Goal: Task Accomplishment & Management: Use online tool/utility

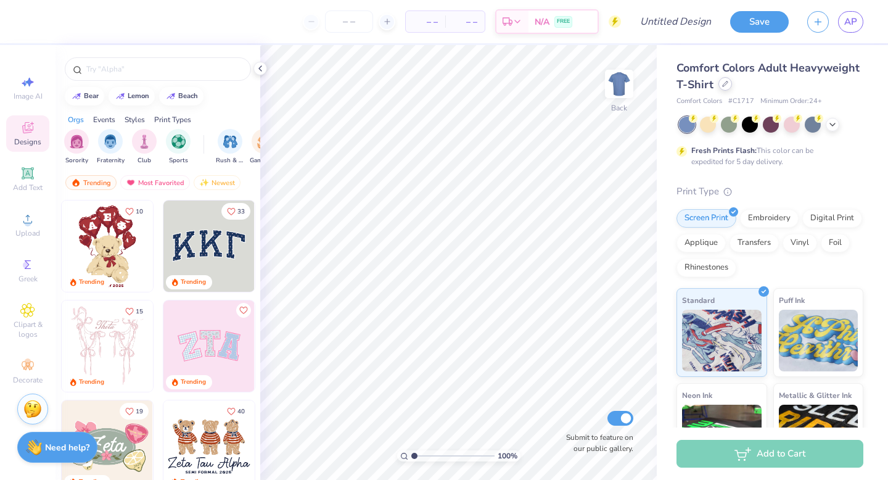
click at [726, 82] on icon at bounding box center [725, 84] width 6 height 6
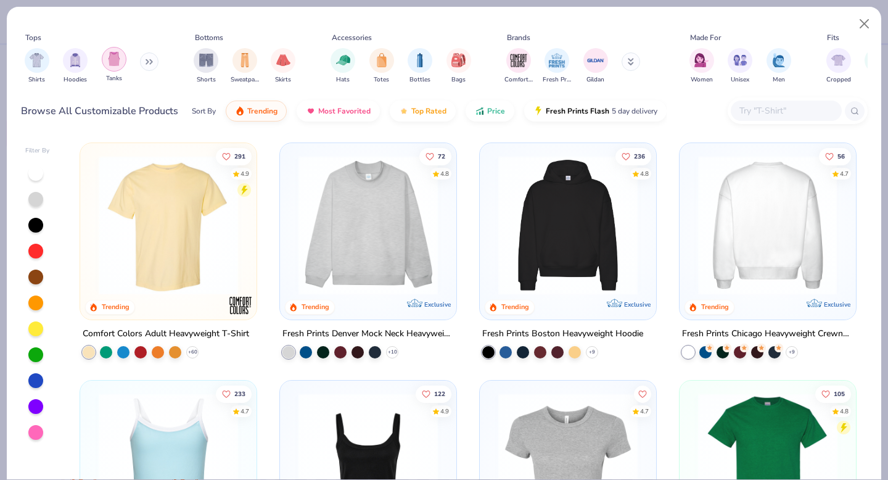
click at [117, 52] on img "filter for Tanks" at bounding box center [114, 59] width 14 height 14
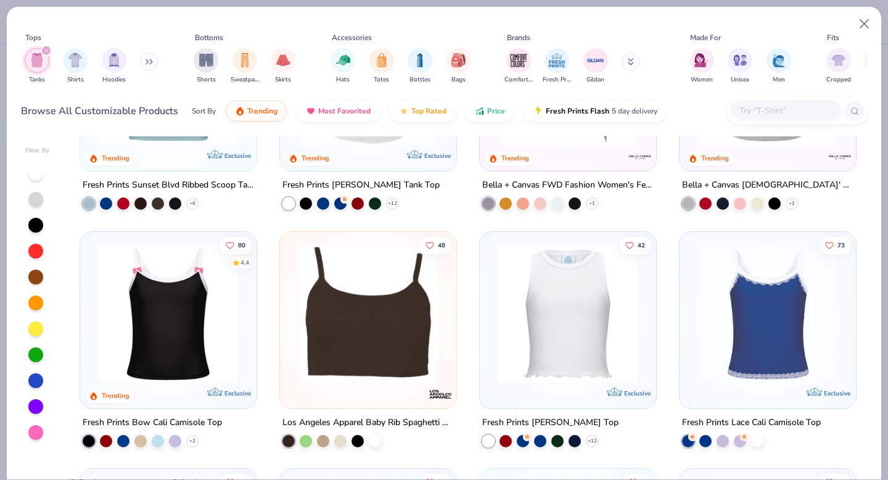
scroll to position [595, 0]
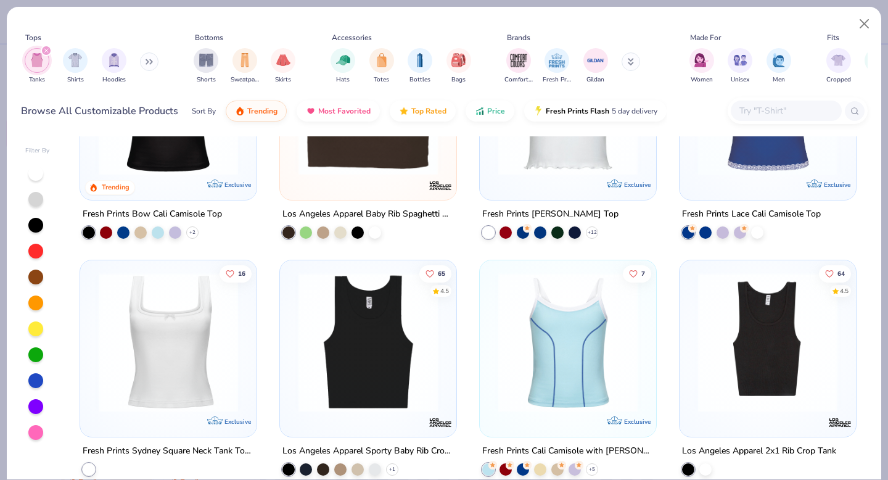
click at [401, 474] on div "65 4.5 Los Angeles Apparel Sporty Baby Rib Crop Tank + 1" at bounding box center [368, 368] width 178 height 216
click at [392, 394] on img at bounding box center [368, 342] width 152 height 139
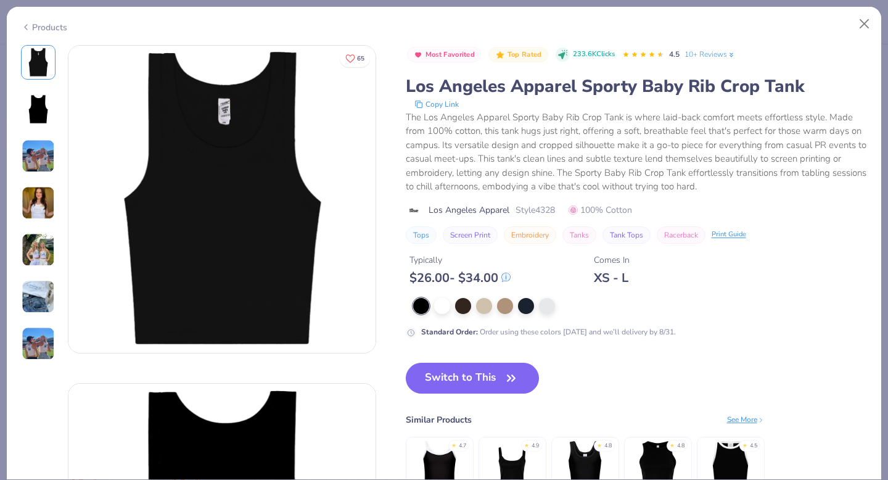
click at [436, 400] on div "Switch to This Similar Products See More ★ 4.7 ★ 4.9 ★ 4.8 ★ 4.8 ★ 4.5" at bounding box center [585, 446] width 359 height 167
click at [424, 386] on button "Switch to This" at bounding box center [473, 378] width 134 height 31
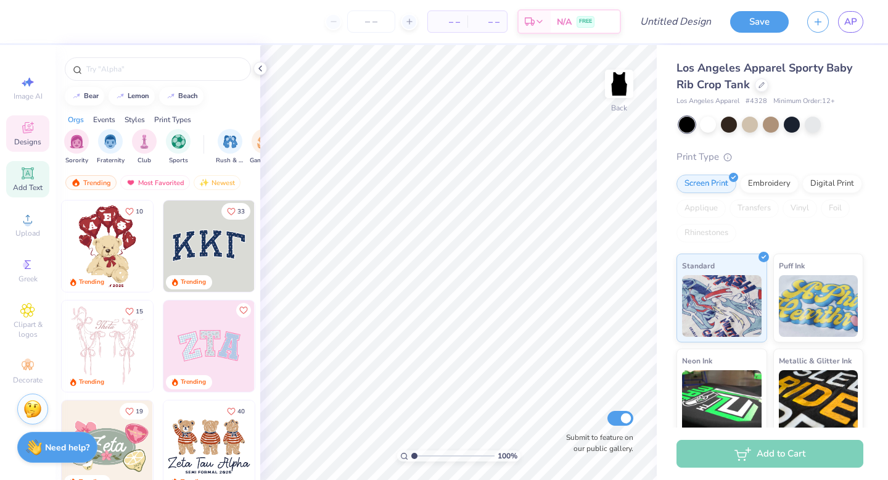
click at [16, 174] on div "Add Text" at bounding box center [27, 179] width 43 height 36
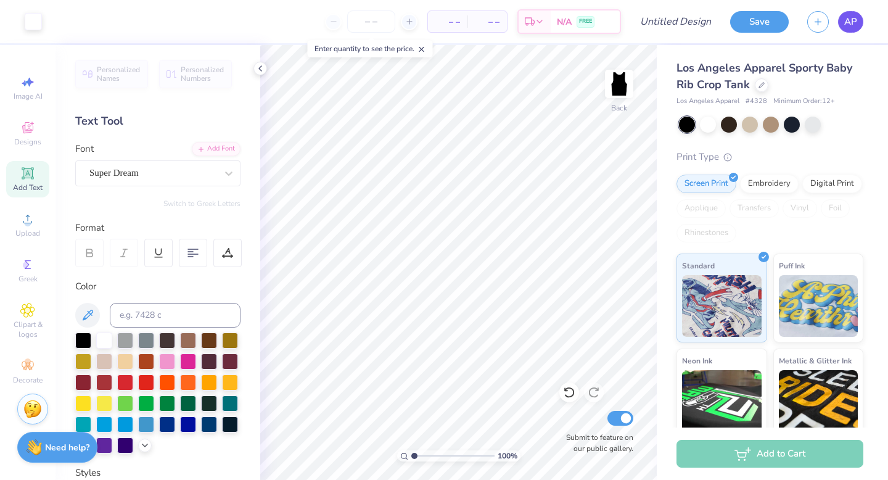
click at [847, 13] on link "AP" at bounding box center [850, 22] width 25 height 22
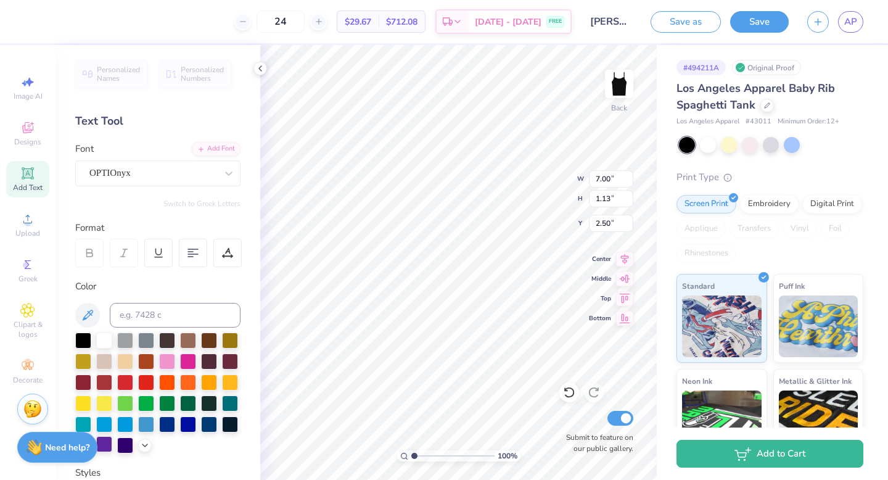
click at [106, 447] on div at bounding box center [104, 444] width 16 height 16
click at [763, 99] on div at bounding box center [768, 104] width 14 height 14
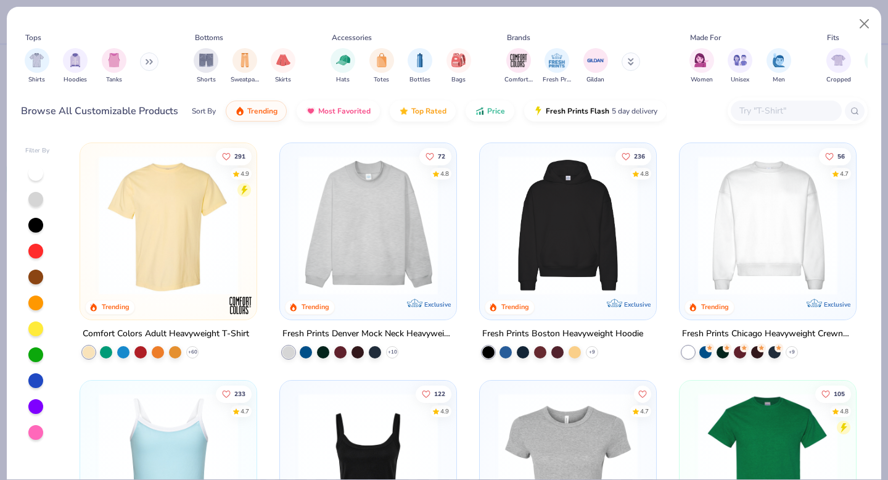
click at [101, 54] on div "Shirts Hoodies Tanks" at bounding box center [92, 66] width 142 height 46
click at [104, 54] on div "filter for Tanks" at bounding box center [114, 59] width 25 height 25
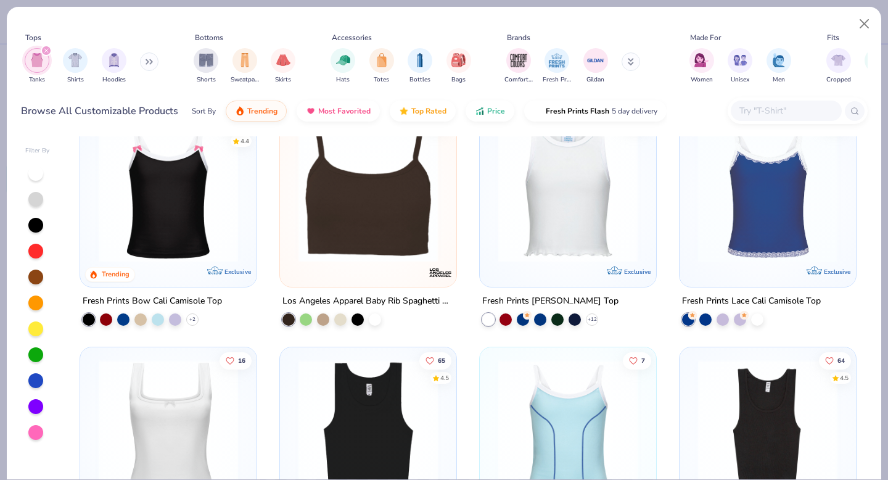
scroll to position [640, 0]
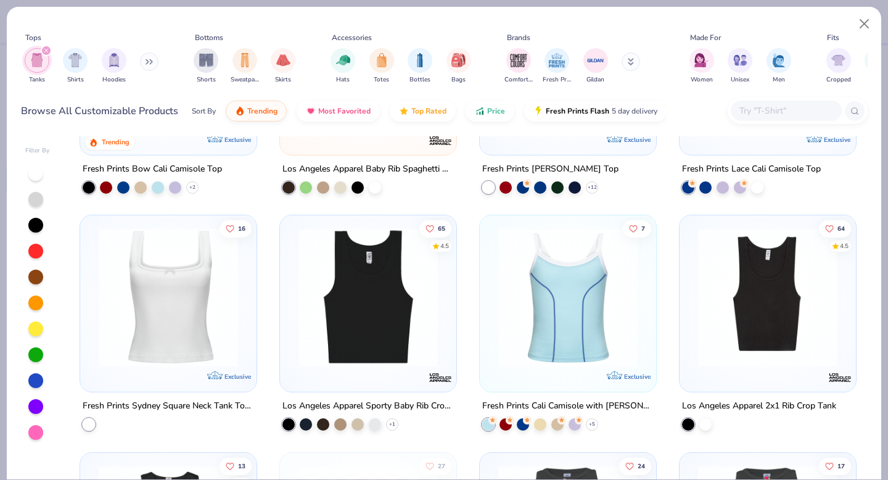
click at [370, 310] on img at bounding box center [368, 297] width 152 height 139
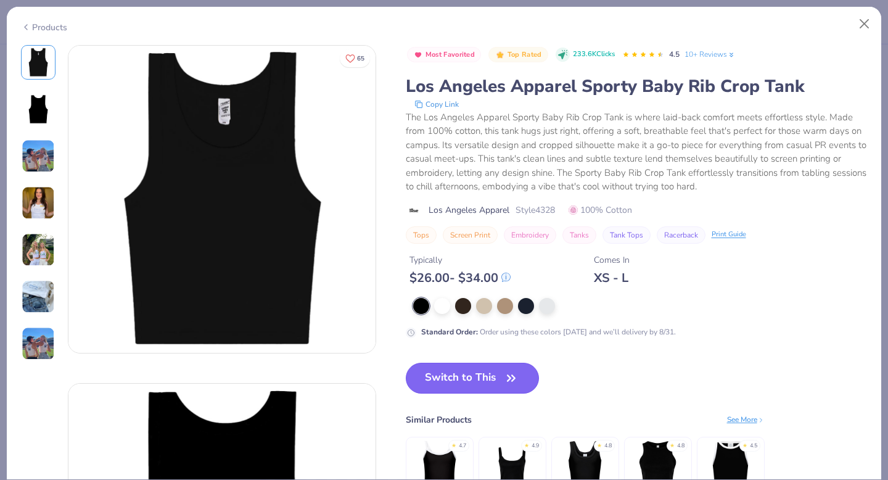
click at [445, 377] on button "Switch to This" at bounding box center [473, 378] width 134 height 31
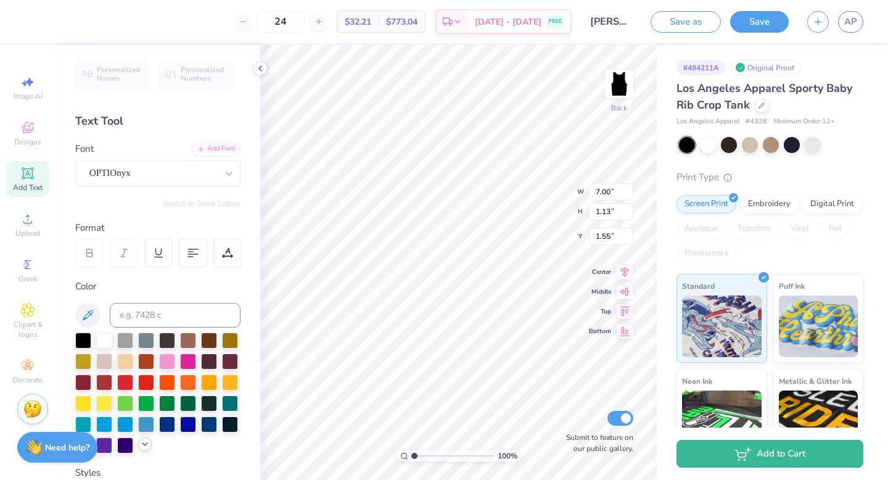
click at [141, 449] on div at bounding box center [145, 444] width 14 height 14
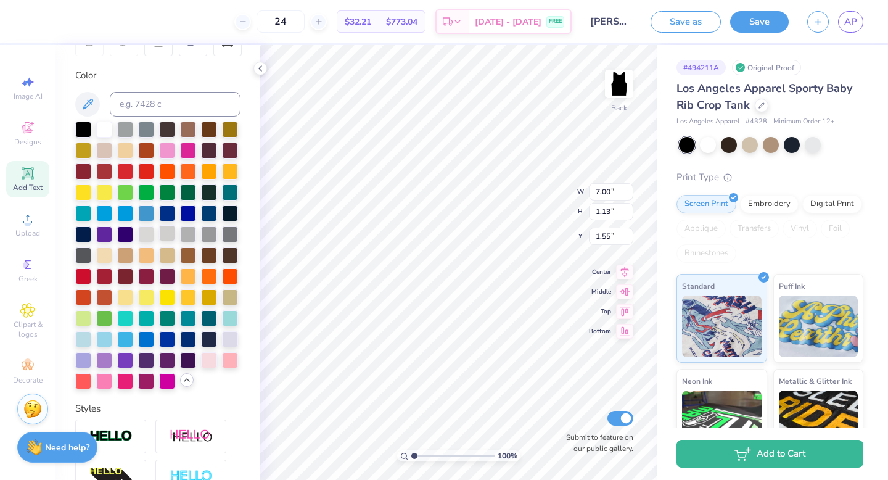
scroll to position [229, 0]
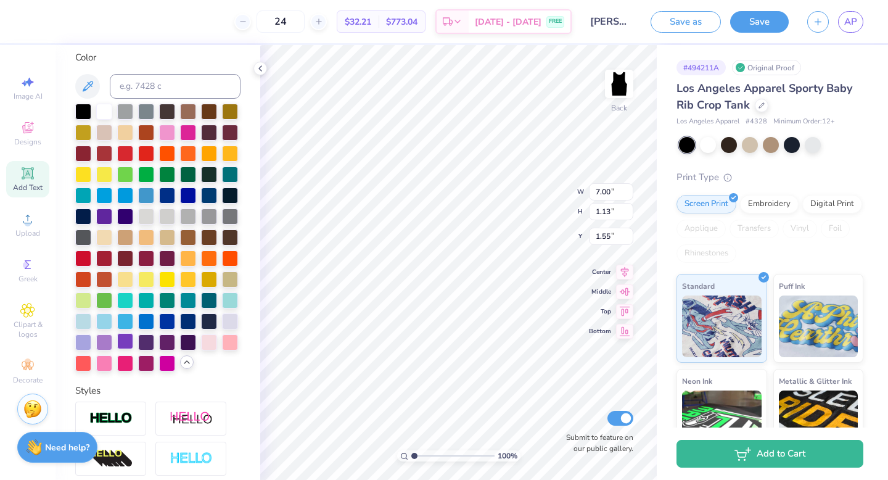
click at [102, 342] on div at bounding box center [104, 342] width 16 height 16
type input "3.00"
type input "7.32"
type input "1.19"
type input "1.55"
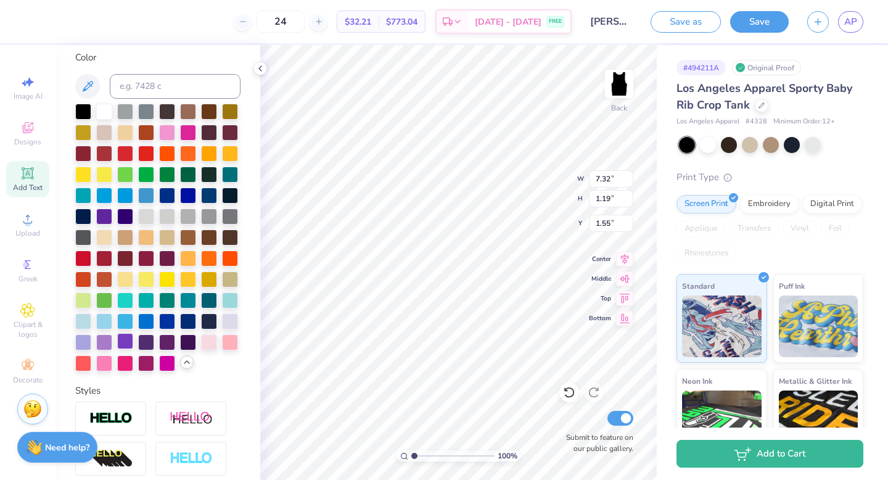
click at [129, 341] on div at bounding box center [125, 341] width 16 height 16
type input "2.68"
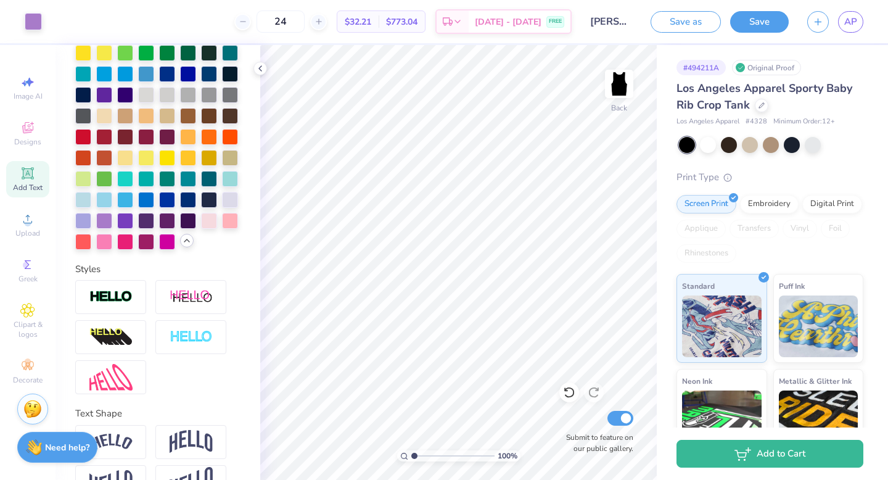
scroll to position [384, 0]
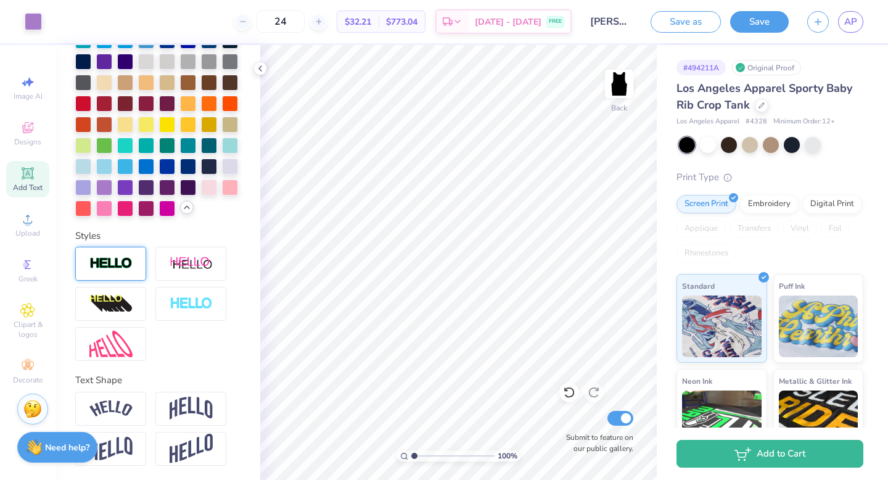
click at [124, 269] on img at bounding box center [110, 264] width 43 height 14
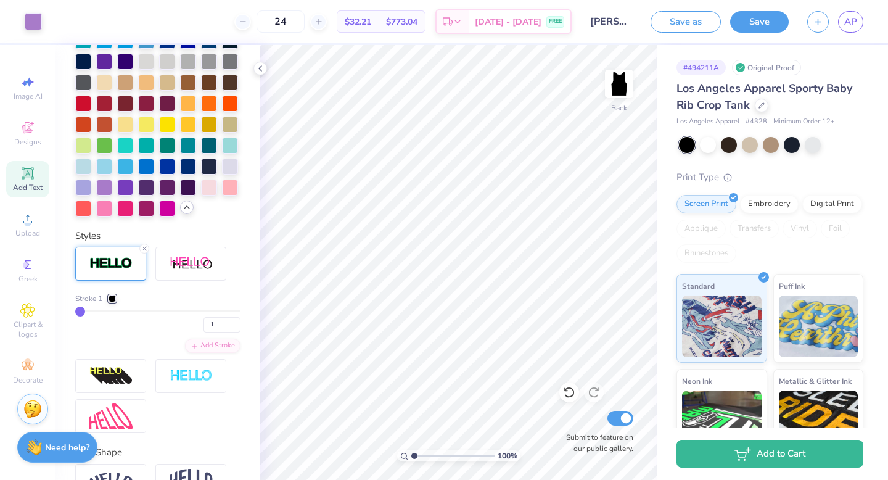
click at [116, 252] on div at bounding box center [110, 264] width 71 height 34
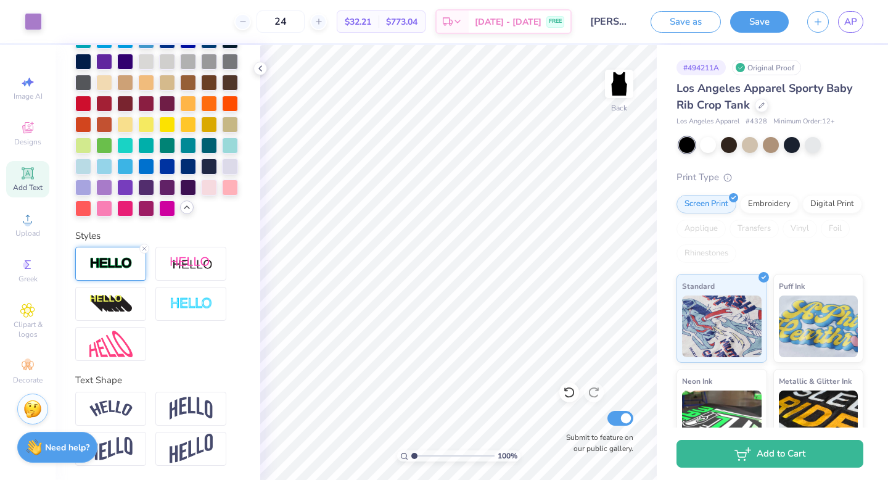
click at [117, 253] on div at bounding box center [110, 264] width 71 height 34
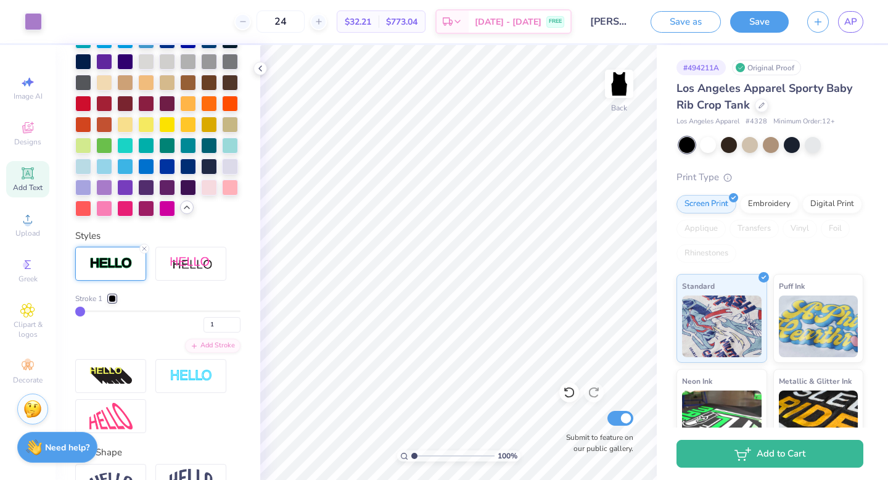
click at [85, 307] on div "Stroke 1 1" at bounding box center [157, 312] width 165 height 39
type input "2"
type input "3"
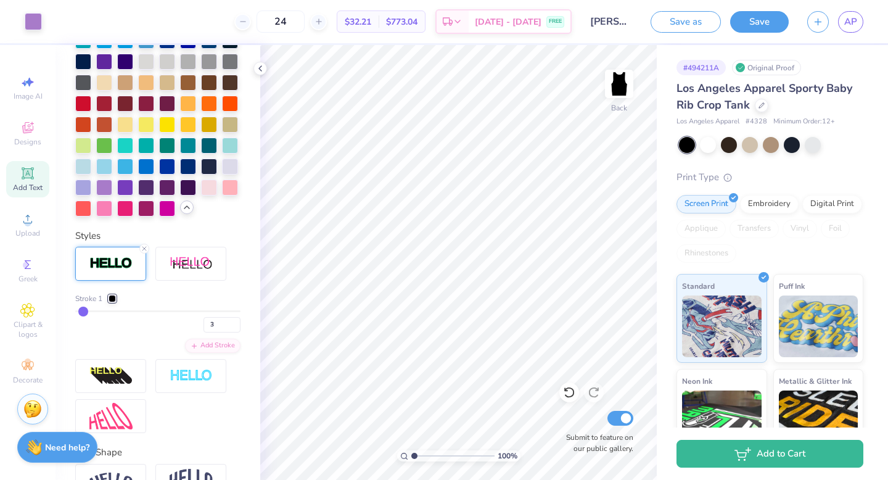
type input "4"
type input "5"
type input "6"
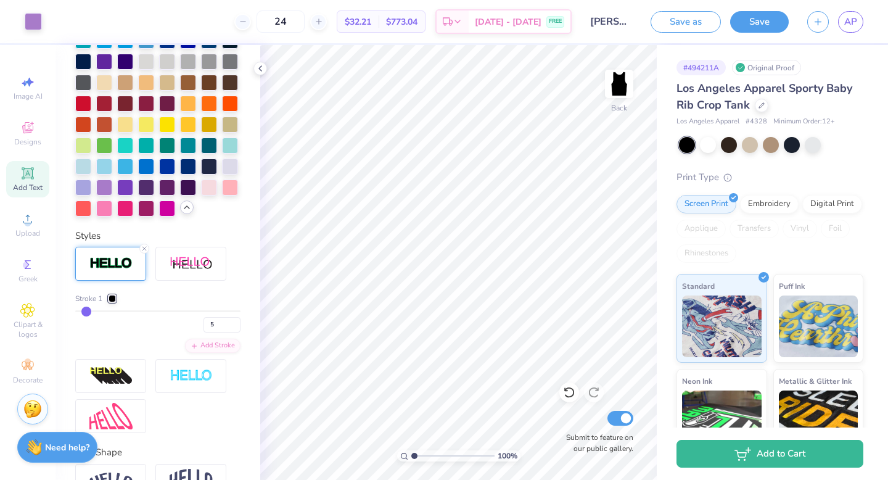
type input "6"
type input "7"
type input "8"
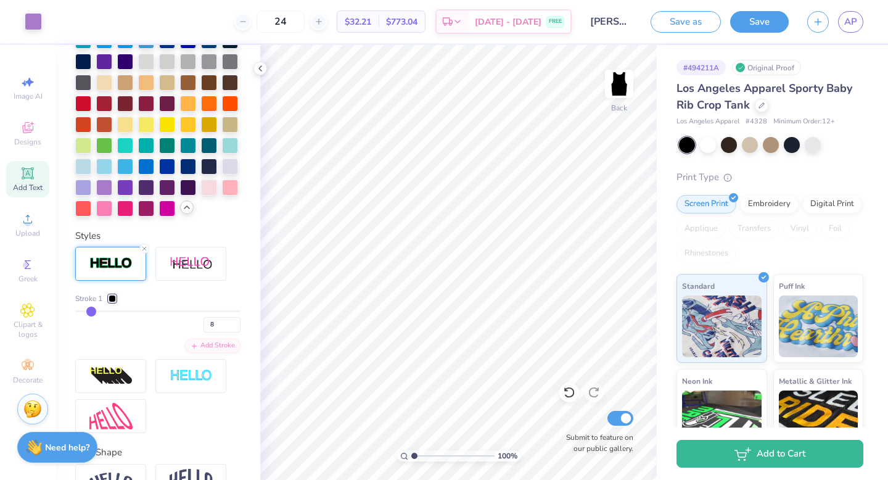
type input "9"
type input "10"
type input "11"
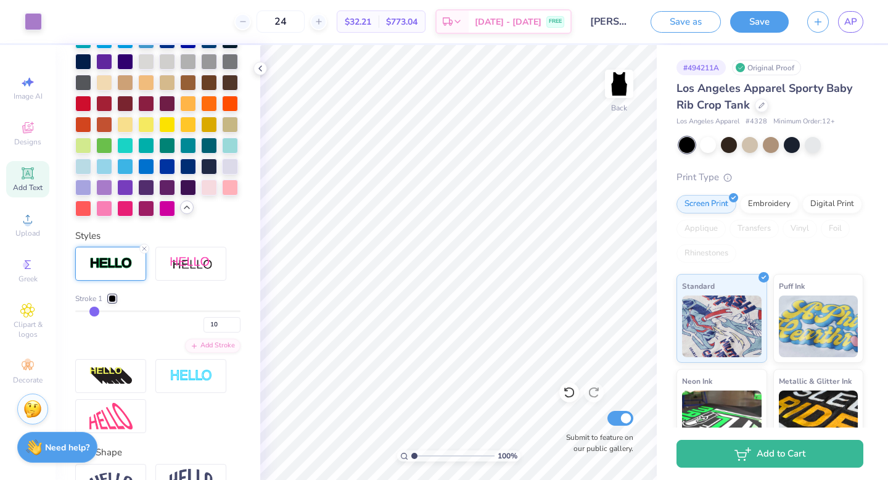
type input "11"
type input "12"
type input "13"
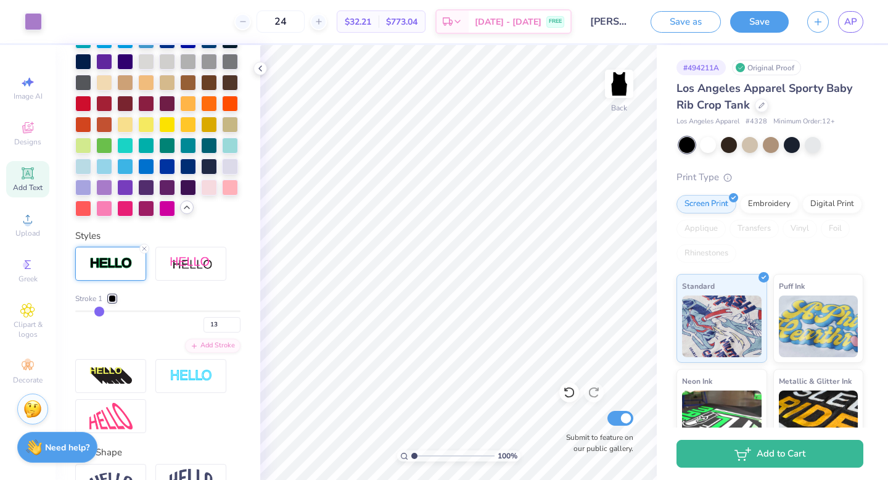
type input "14"
type input "15"
type input "17"
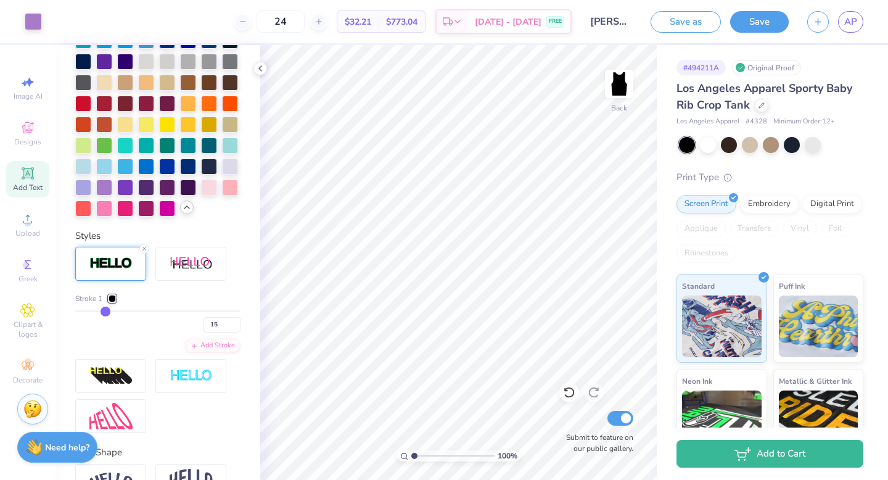
type input "17"
type input "18"
type input "20"
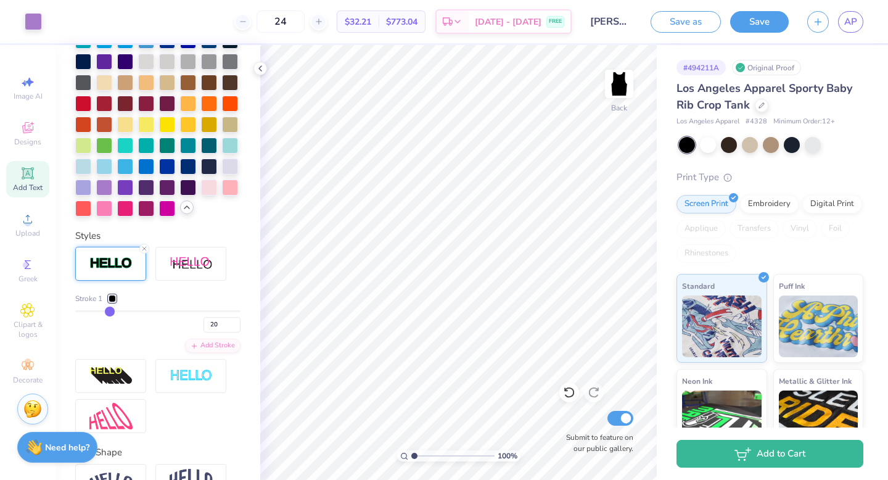
type input "22"
type input "24"
type input "26"
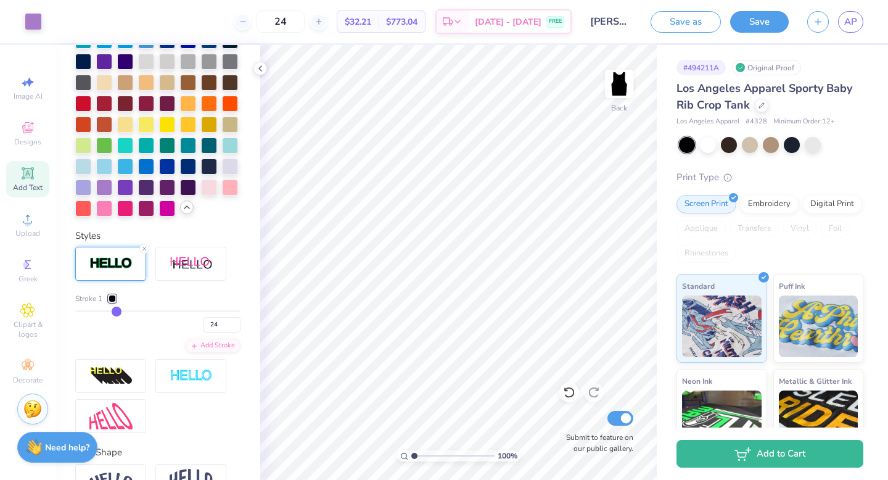
type input "26"
type input "29"
type input "31"
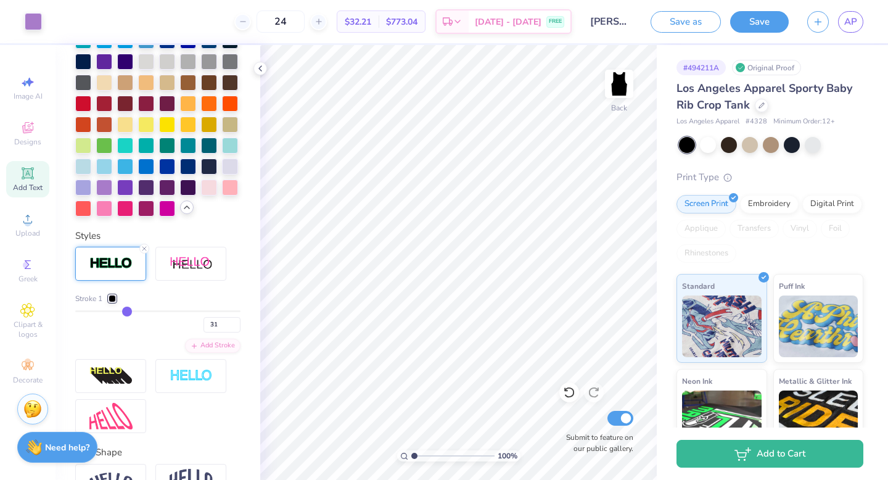
type input "33"
type input "34"
type input "35"
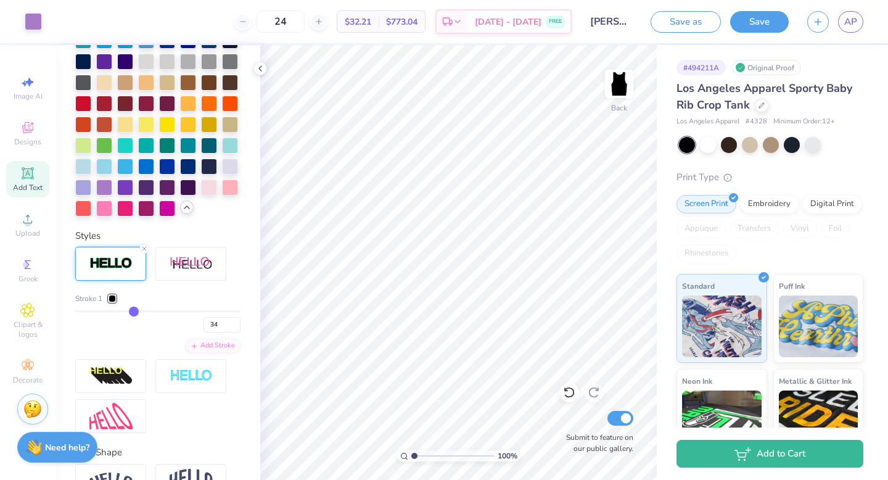
type input "35"
type input "36"
type input "37"
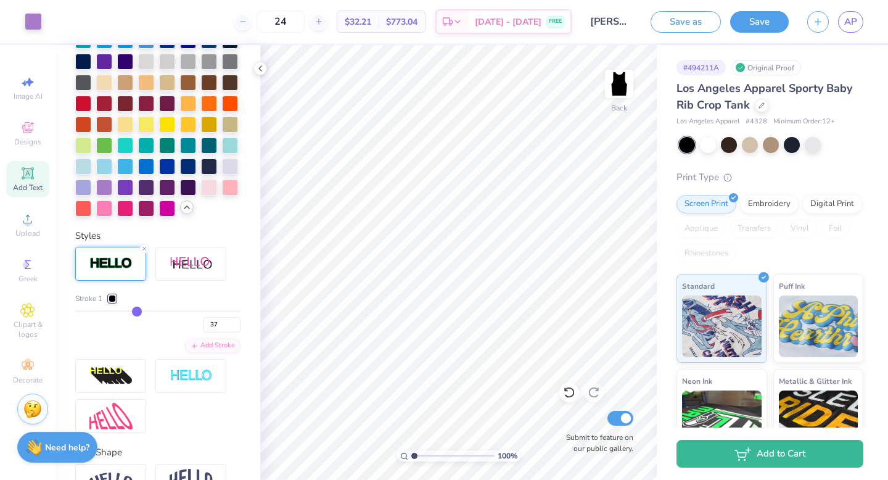
type input "38"
type input "39"
type input "40"
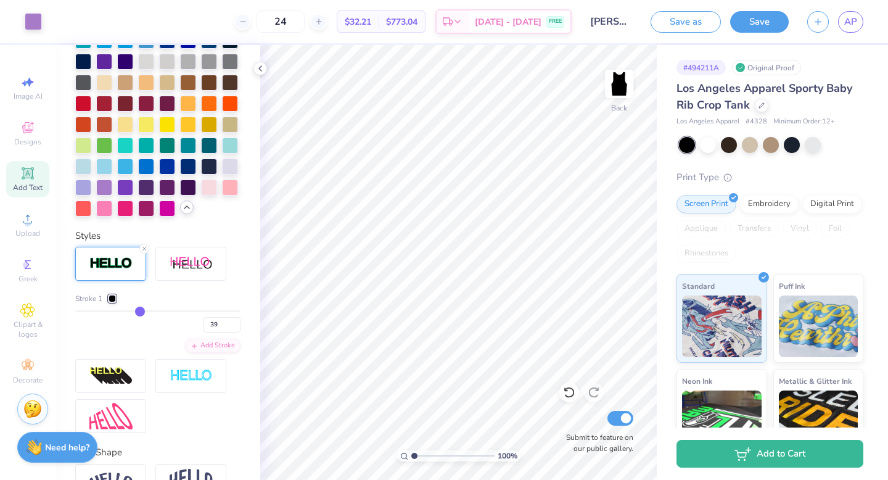
type input "40"
type input "42"
type input "44"
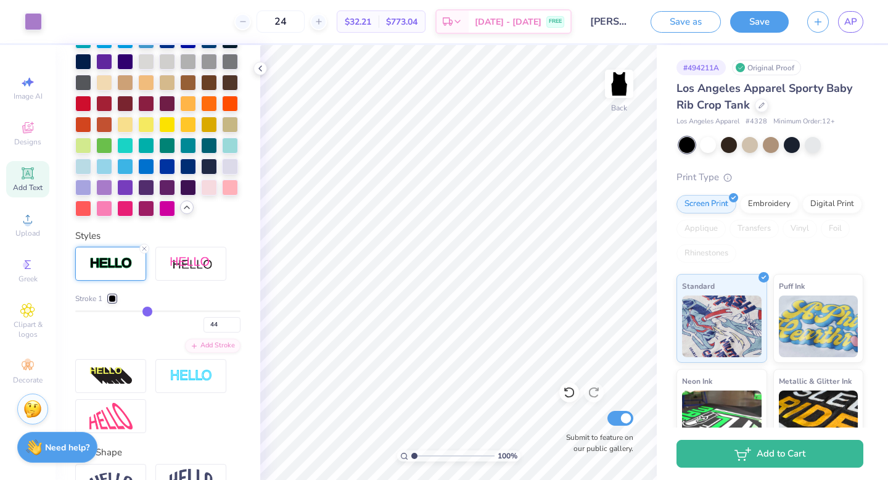
type input "46"
type input "49"
type input "51"
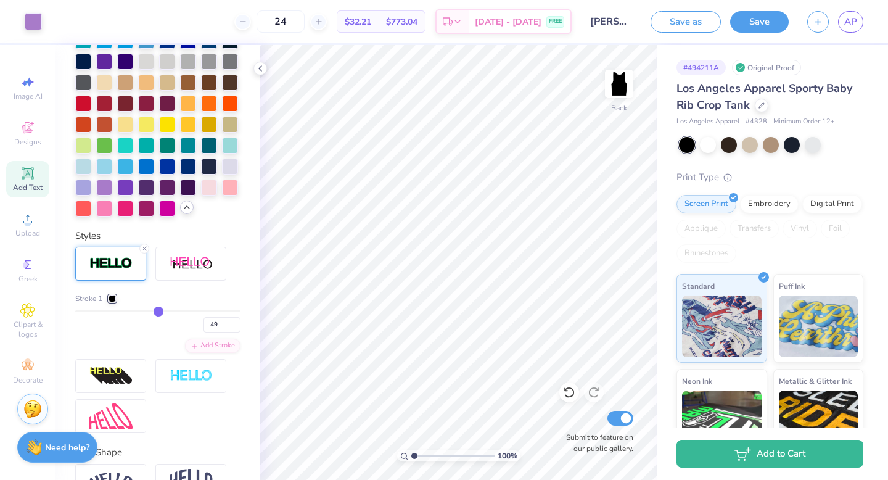
type input "51"
type input "54"
type input "57"
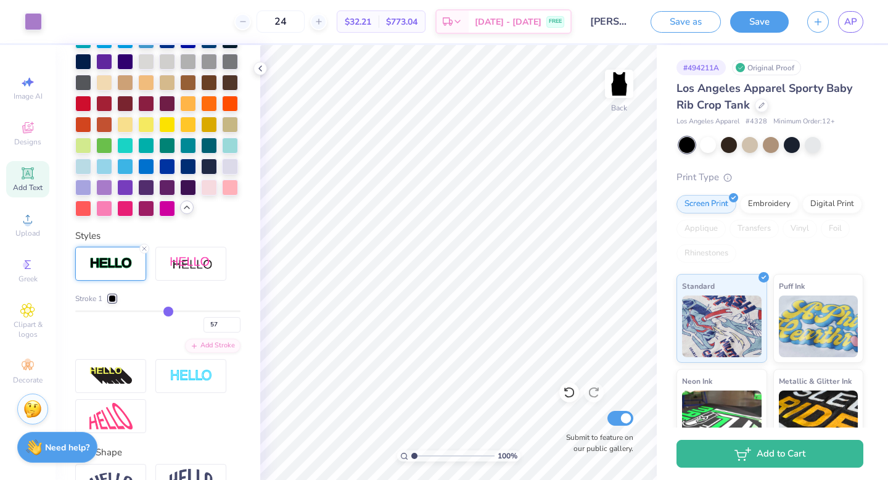
type input "60"
type input "63"
type input "66"
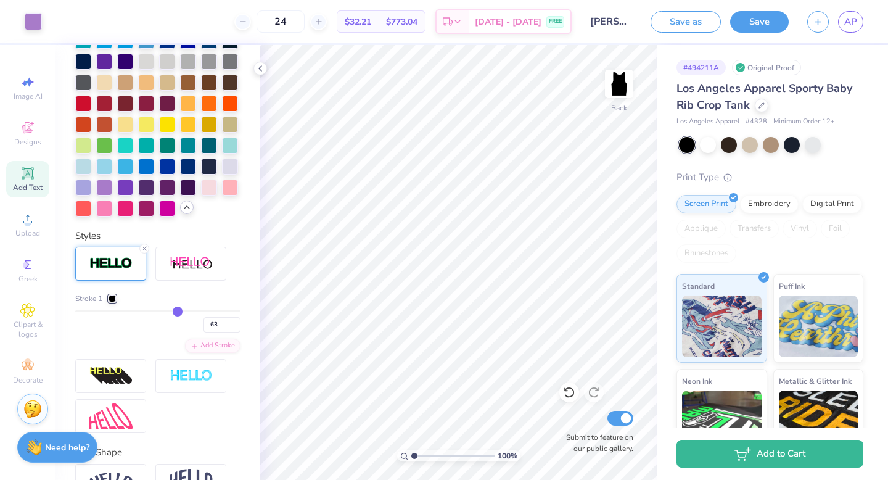
type input "66"
type input "67"
type input "68"
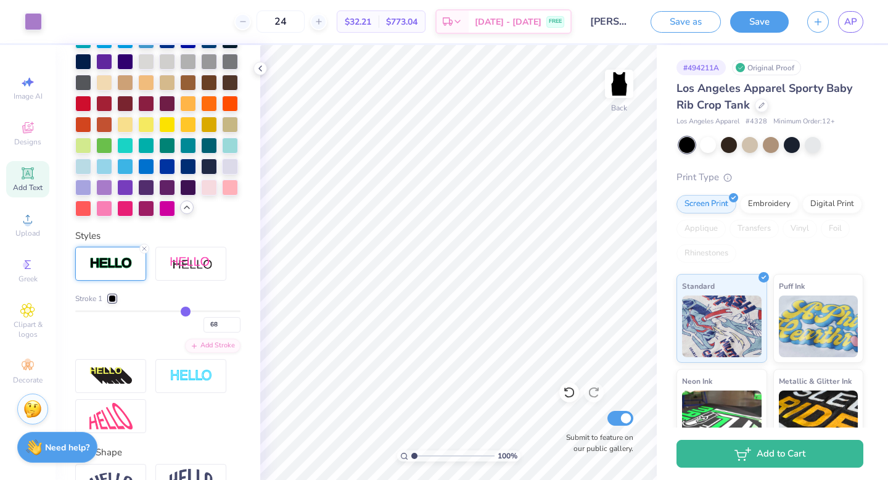
type input "69"
drag, startPoint x: 80, startPoint y: 308, endPoint x: 187, endPoint y: 325, distance: 108.6
type input "69"
click at [187, 312] on input "range" at bounding box center [157, 311] width 165 height 2
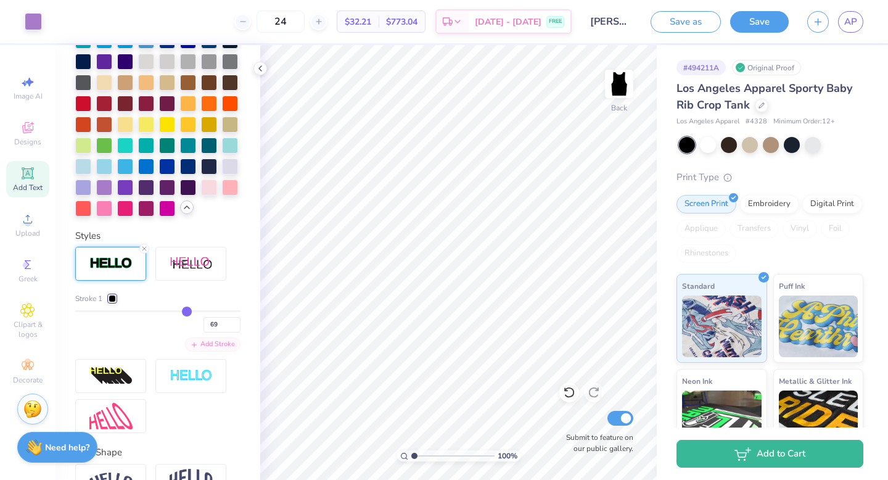
click at [199, 344] on div "Add Stroke" at bounding box center [213, 344] width 56 height 14
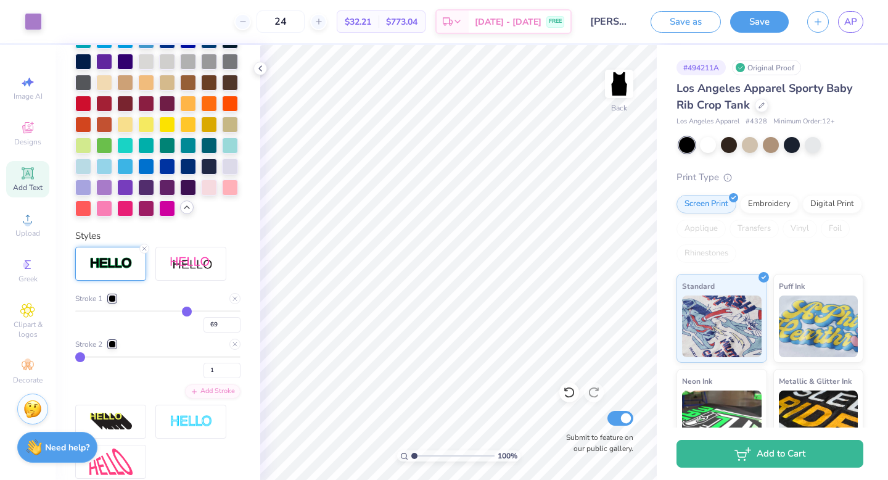
type input "2"
type input "4"
type input "6"
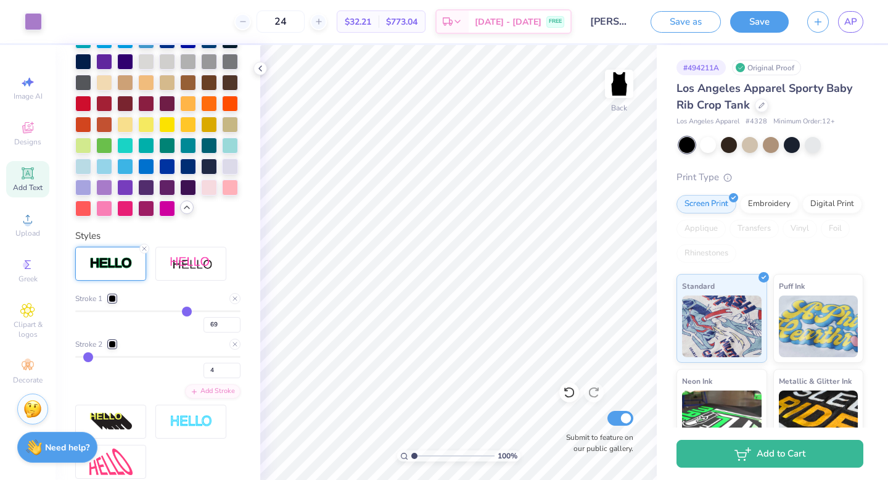
type input "6"
type input "9"
type input "13"
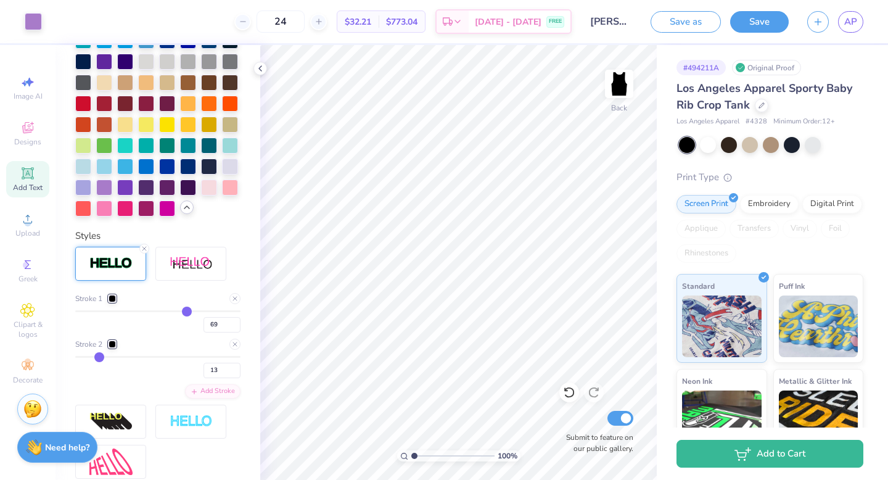
type input "17"
type input "21"
type input "24"
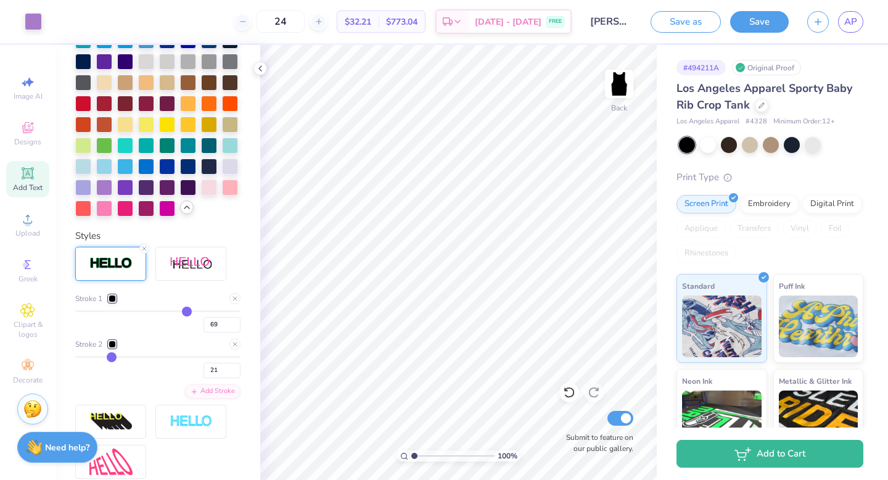
type input "24"
type input "27"
type input "29"
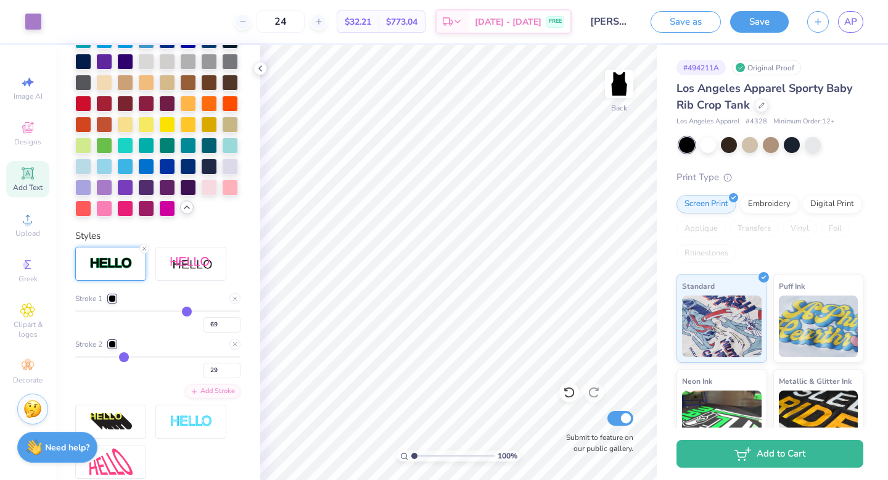
type input "31"
type input "33"
type input "34"
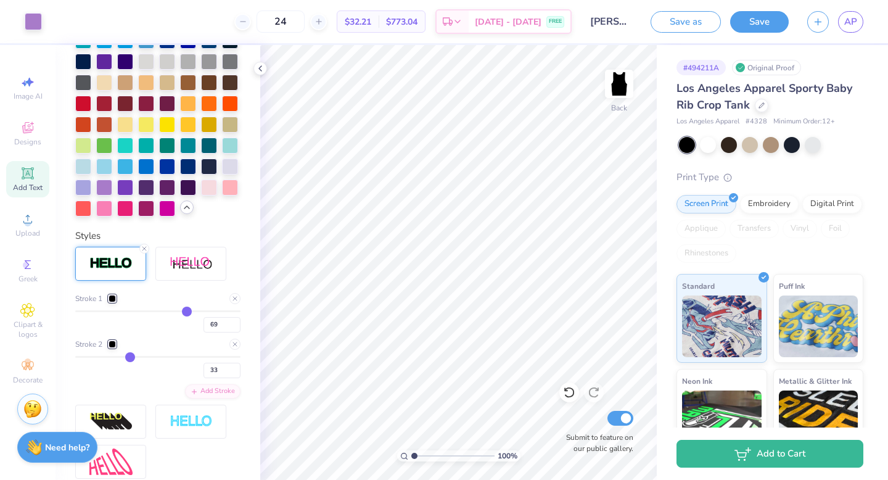
type input "34"
type input "35"
type input "36"
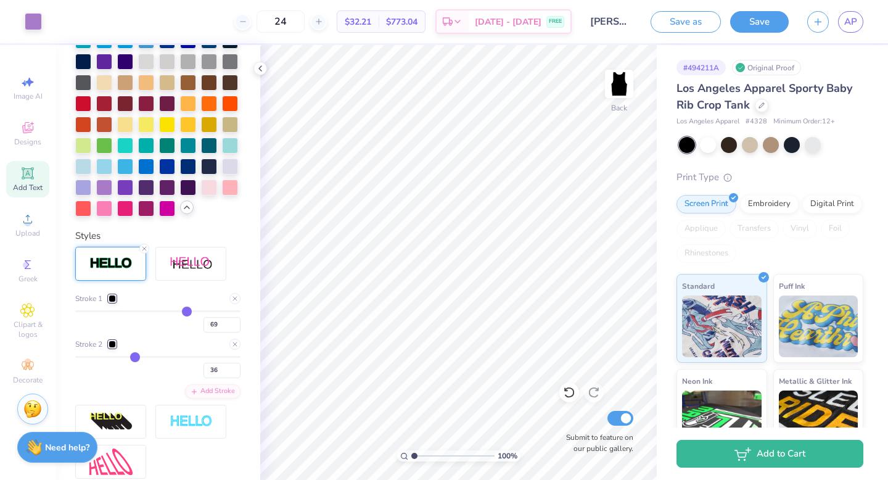
type input "37"
type input "38"
drag, startPoint x: 78, startPoint y: 357, endPoint x: 138, endPoint y: 358, distance: 59.3
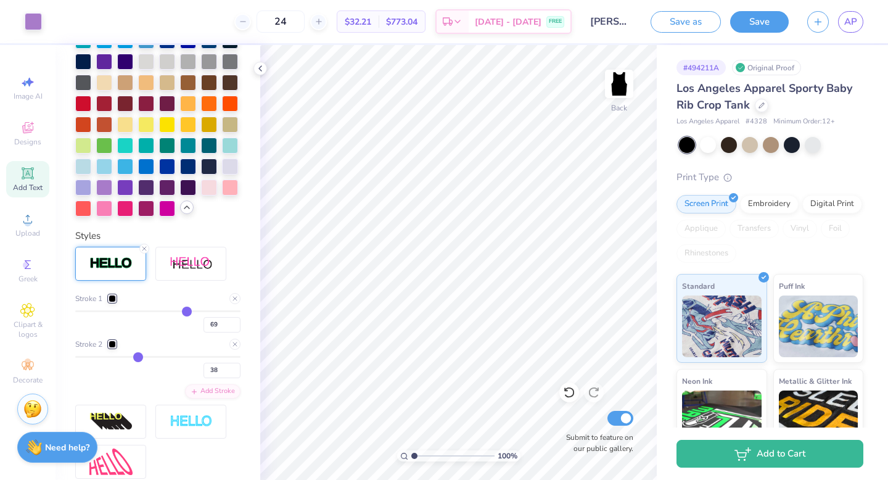
type input "38"
click at [138, 358] on input "range" at bounding box center [157, 357] width 165 height 2
click at [111, 341] on div at bounding box center [112, 344] width 7 height 7
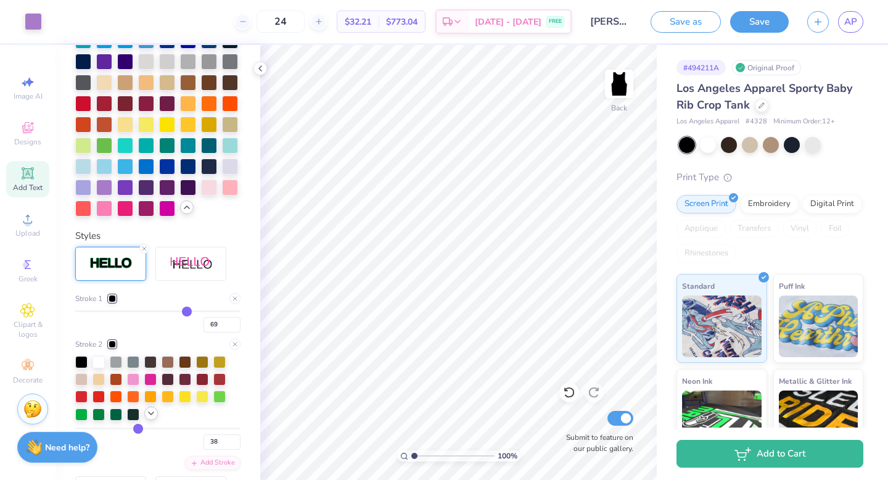
click at [151, 416] on icon at bounding box center [151, 413] width 10 height 10
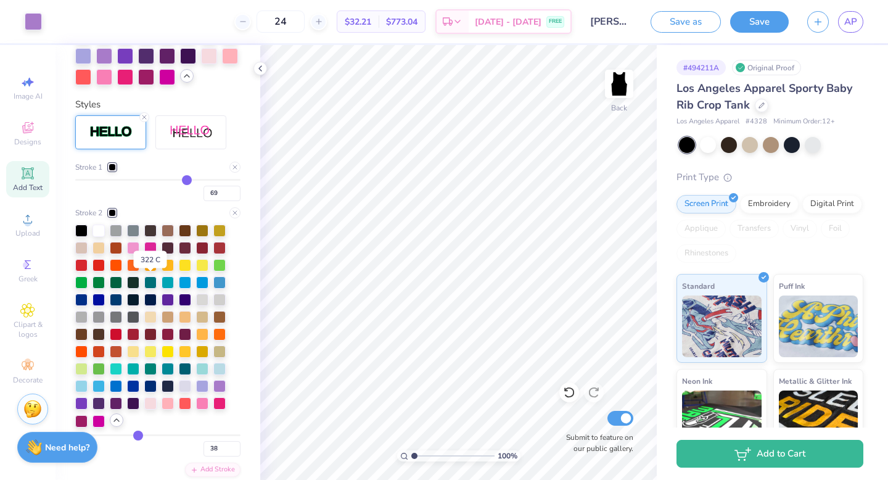
scroll to position [516, 0]
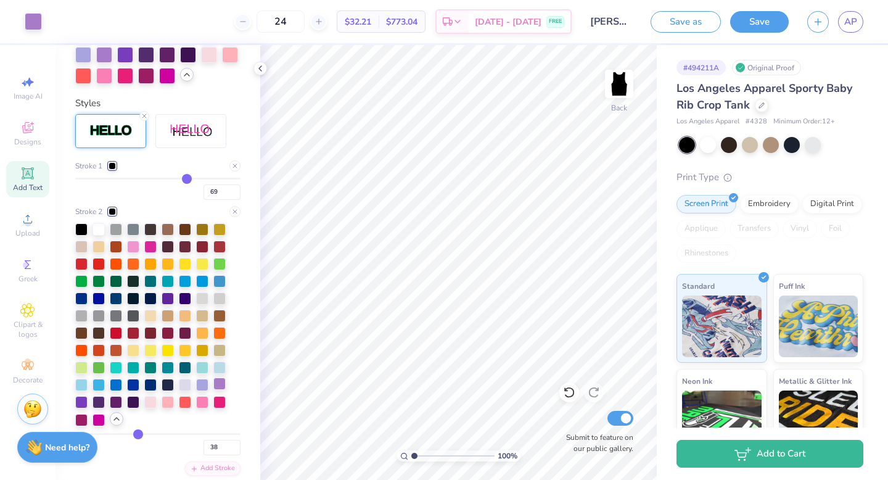
click at [222, 381] on div at bounding box center [219, 384] width 12 height 12
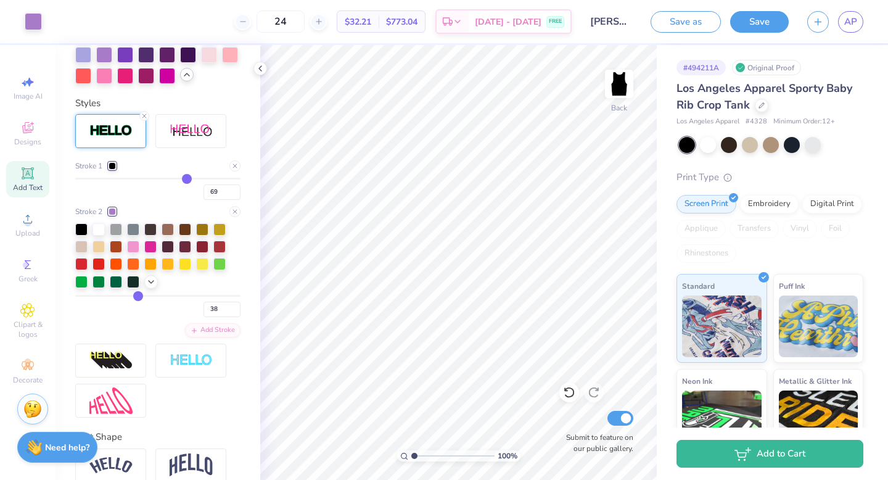
click at [112, 162] on div at bounding box center [112, 165] width 7 height 7
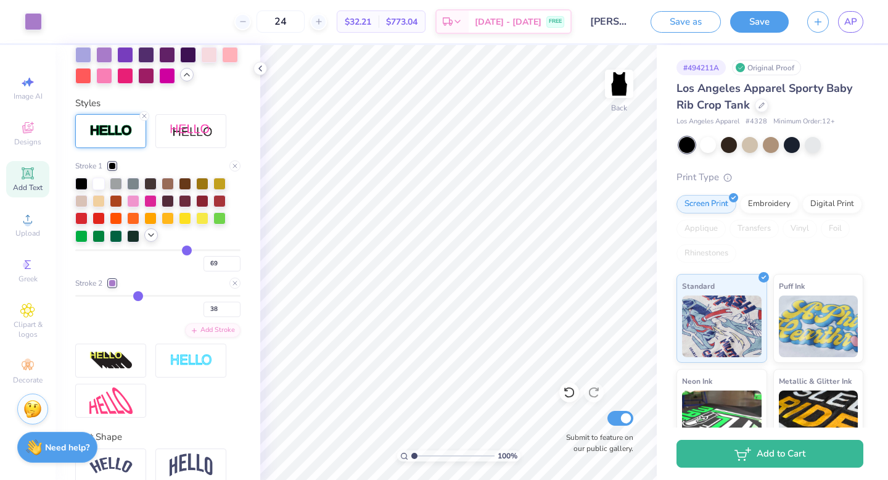
click at [152, 237] on icon at bounding box center [151, 235] width 10 height 10
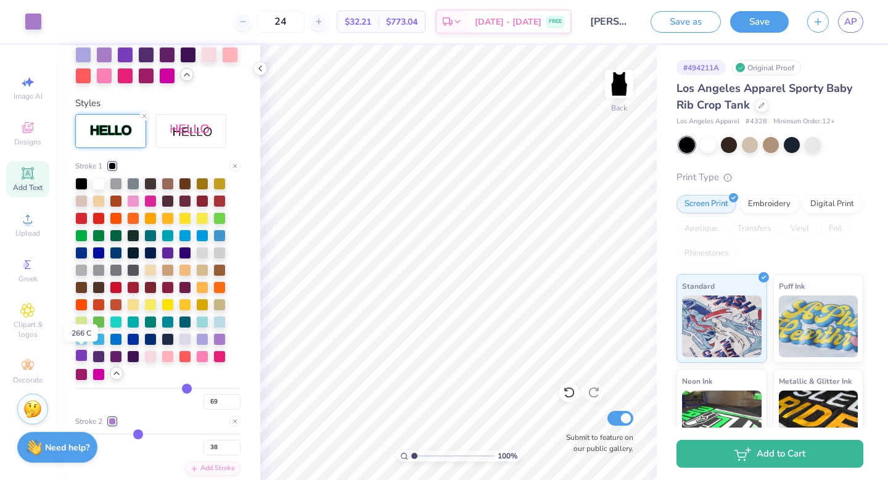
click at [81, 357] on div at bounding box center [81, 355] width 12 height 12
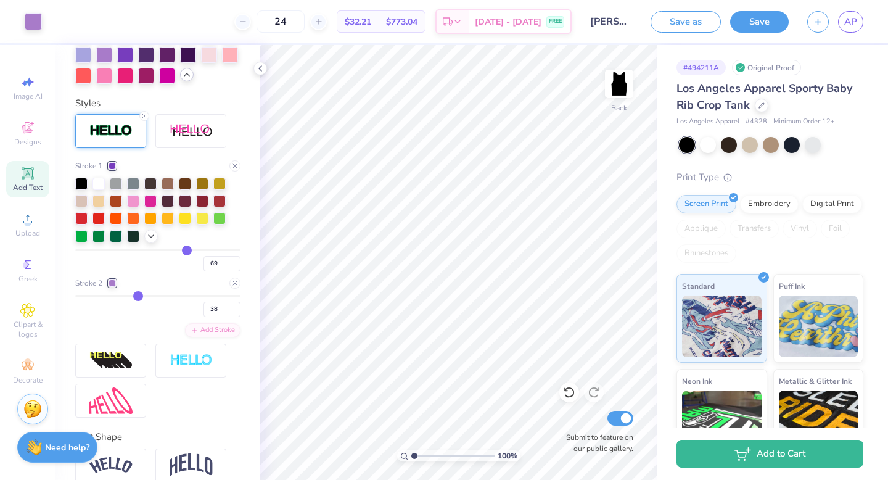
click at [204, 391] on div "Stroke 1 69 Stroke 2 38 Add Stroke" at bounding box center [157, 266] width 165 height 304
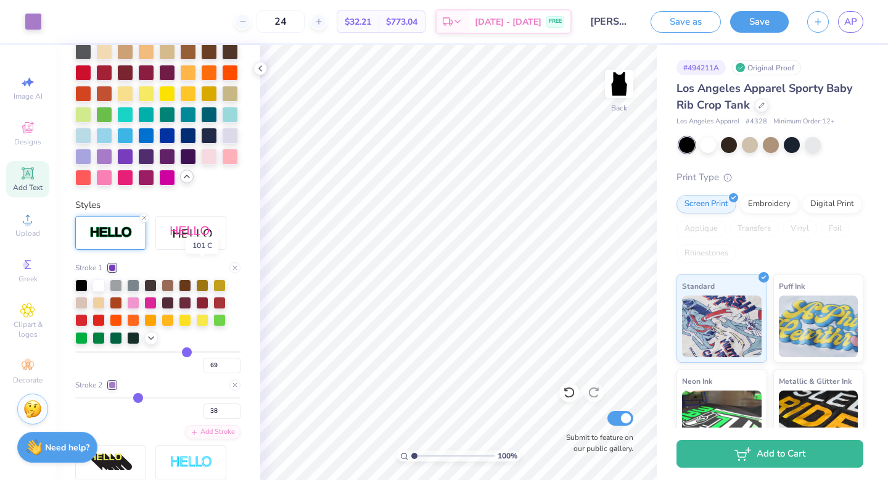
scroll to position [471, 0]
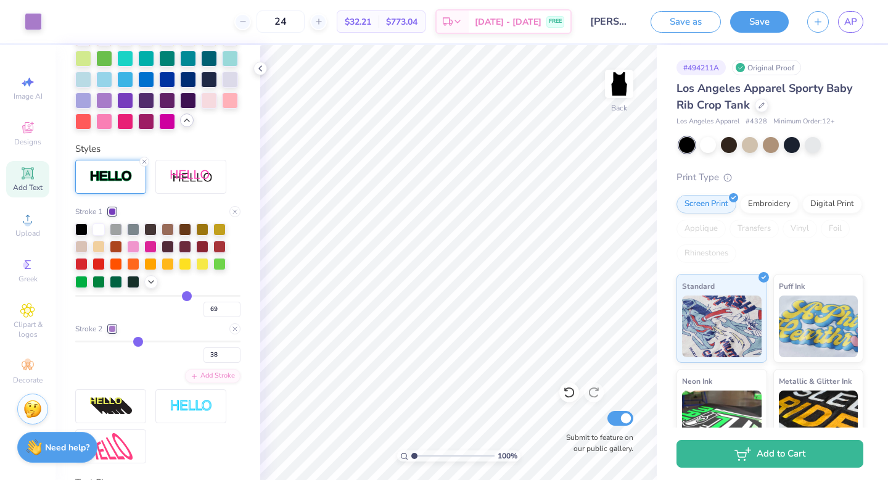
click at [241, 267] on div "Personalized Names Personalized Numbers Text Tool Add Font Font OPTIOnyx Switch…" at bounding box center [158, 262] width 205 height 435
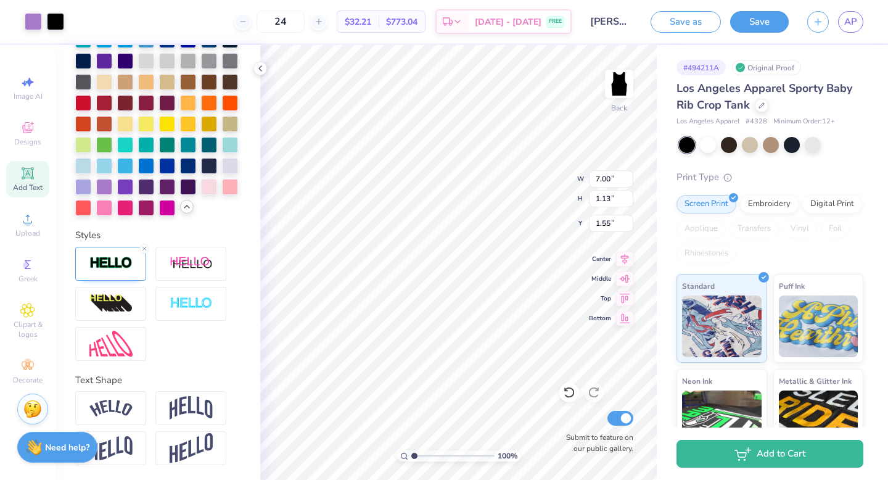
scroll to position [432, 0]
type input "7.02"
type input "1.15"
type input "1.34"
click at [83, 267] on div at bounding box center [110, 264] width 71 height 34
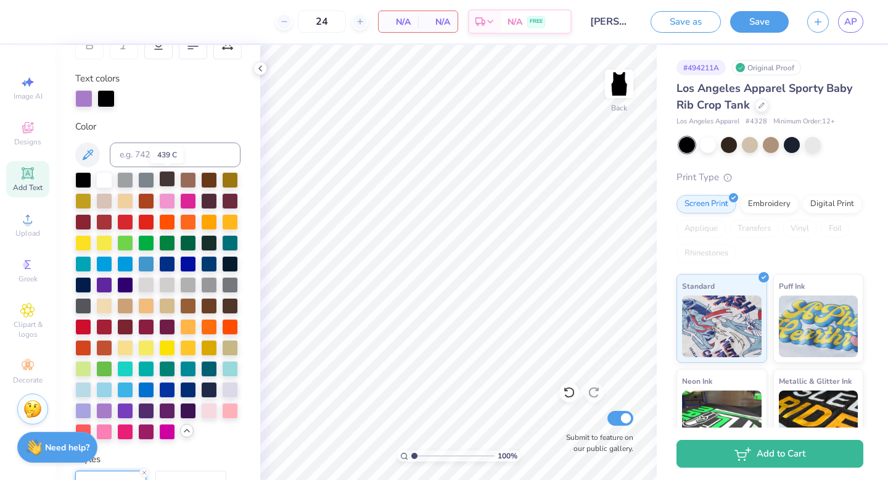
scroll to position [504, 0]
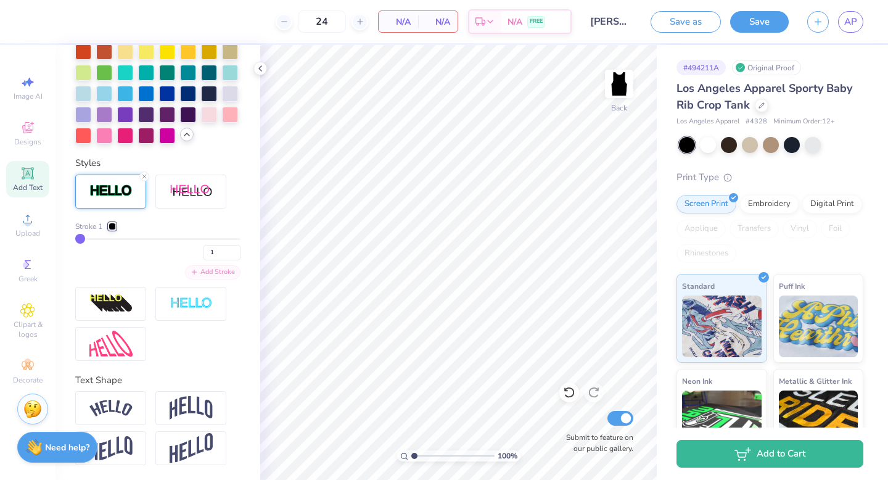
click at [196, 272] on line at bounding box center [194, 272] width 4 height 0
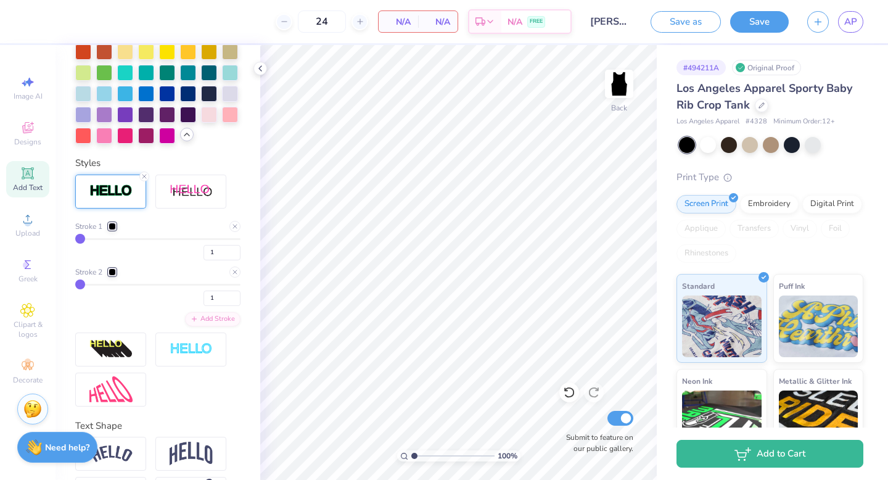
click at [120, 197] on img at bounding box center [110, 191] width 43 height 14
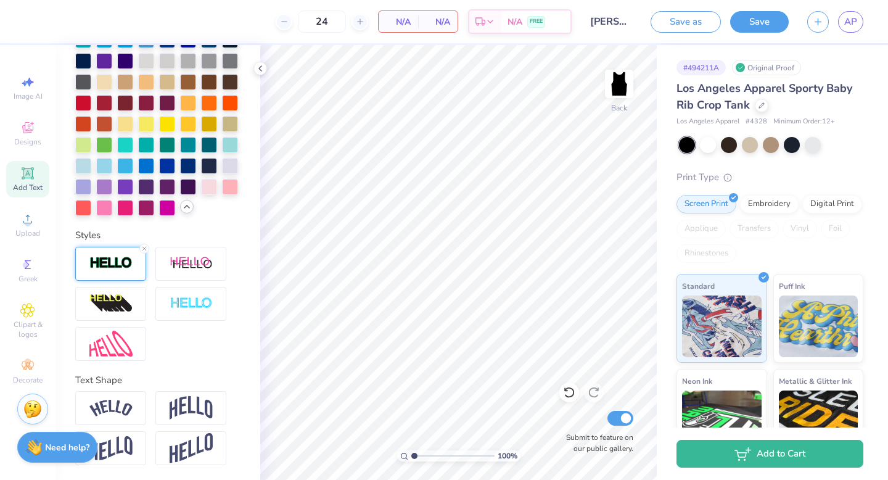
click at [125, 259] on img at bounding box center [110, 263] width 43 height 14
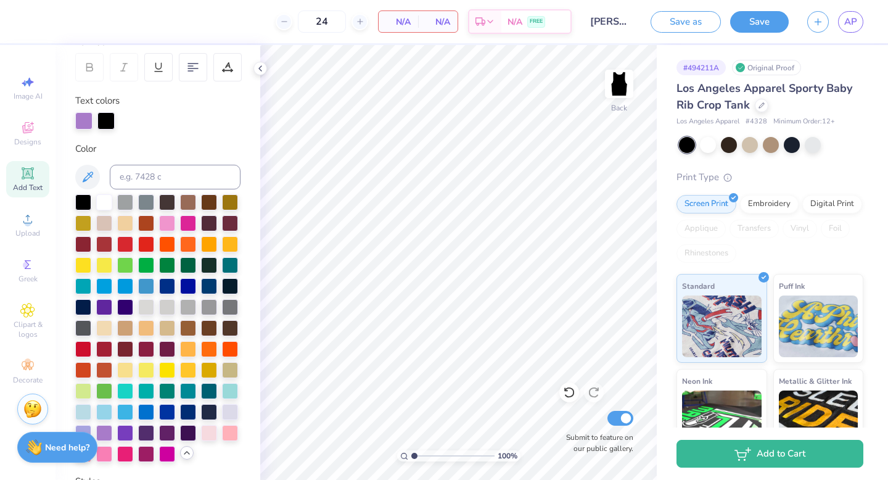
scroll to position [0, 0]
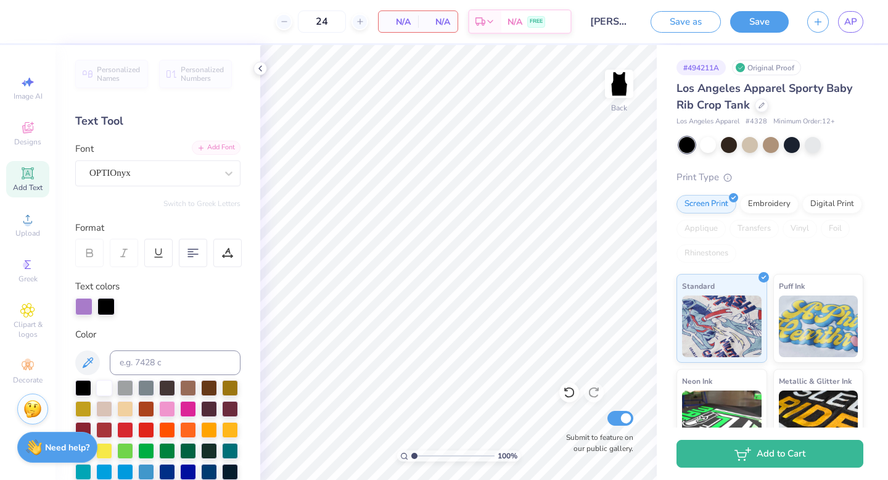
click at [214, 147] on div "Add Font" at bounding box center [216, 148] width 49 height 14
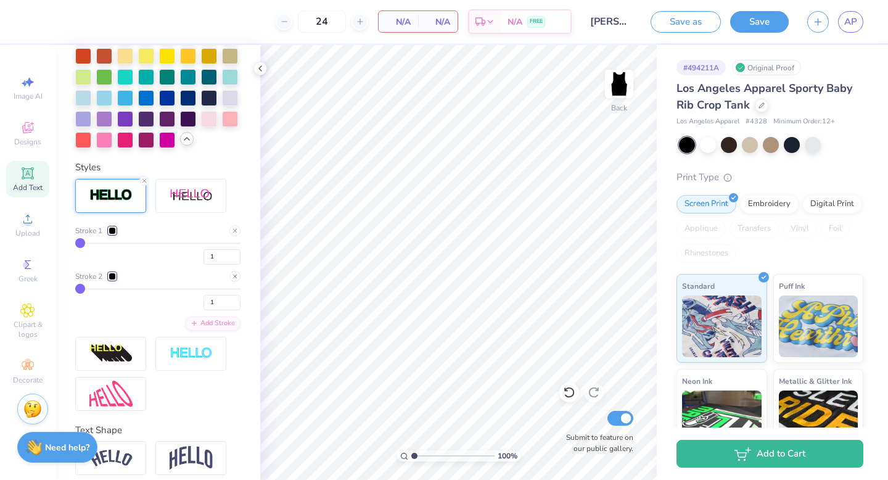
scroll to position [550, 0]
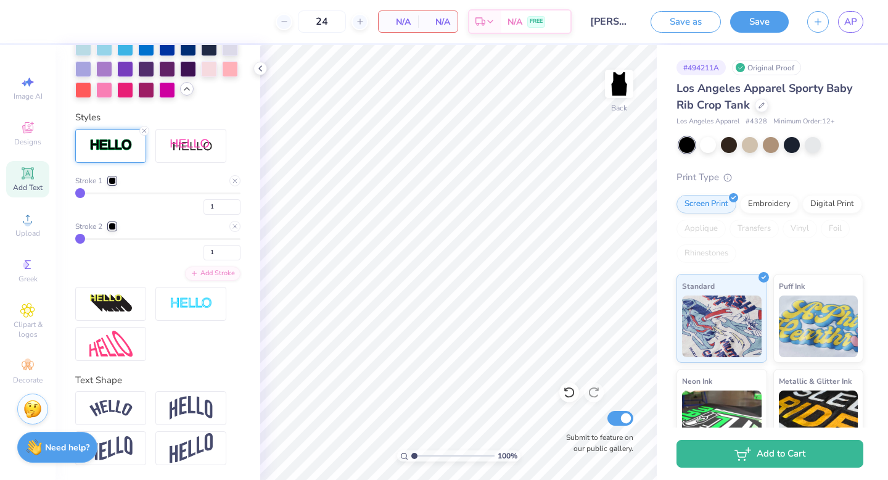
click at [109, 184] on div at bounding box center [112, 180] width 7 height 7
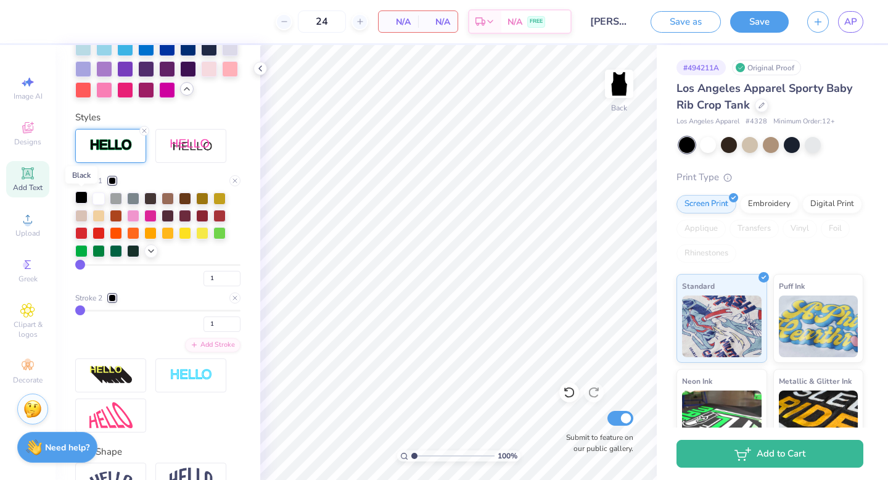
click at [80, 194] on div at bounding box center [81, 197] width 12 height 12
click at [100, 194] on div at bounding box center [99, 197] width 12 height 12
click at [115, 296] on div at bounding box center [112, 297] width 7 height 7
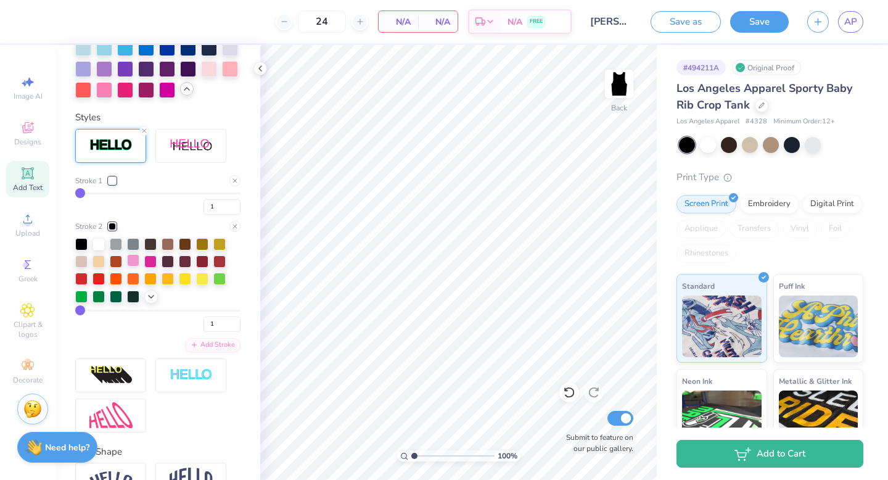
click at [134, 261] on div at bounding box center [133, 260] width 12 height 12
click at [153, 330] on div "1" at bounding box center [157, 321] width 165 height 22
type input "3"
type input "8"
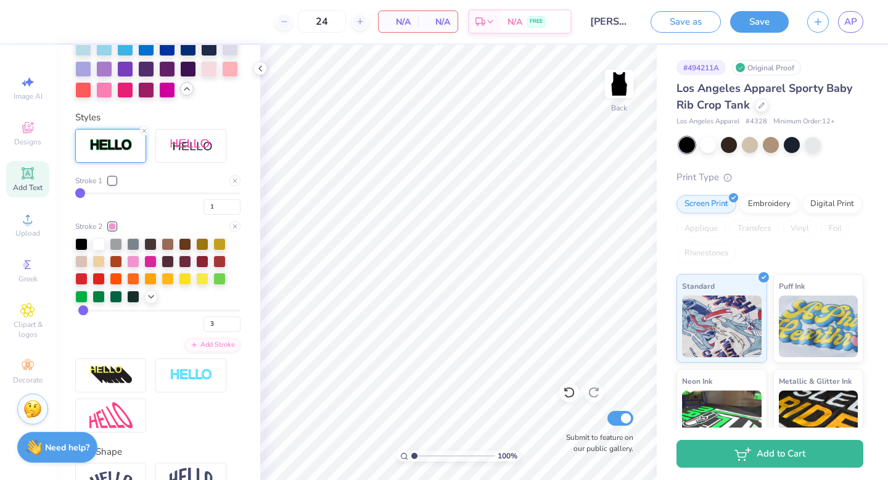
type input "8"
type input "14"
type input "21"
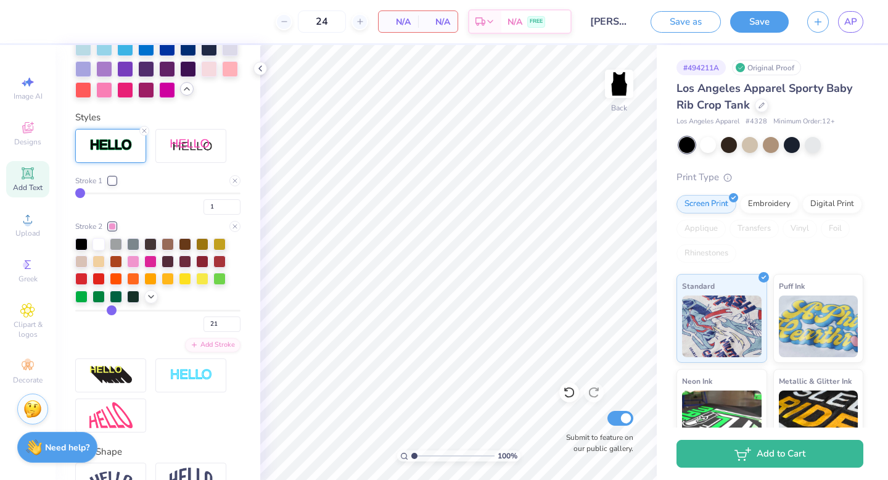
type input "37"
type input "66"
type input "82"
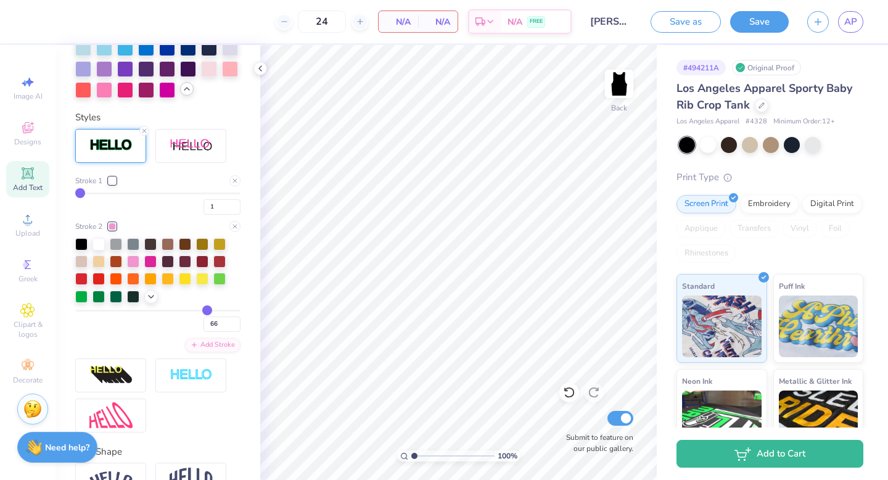
type input "82"
type input "90"
type input "93"
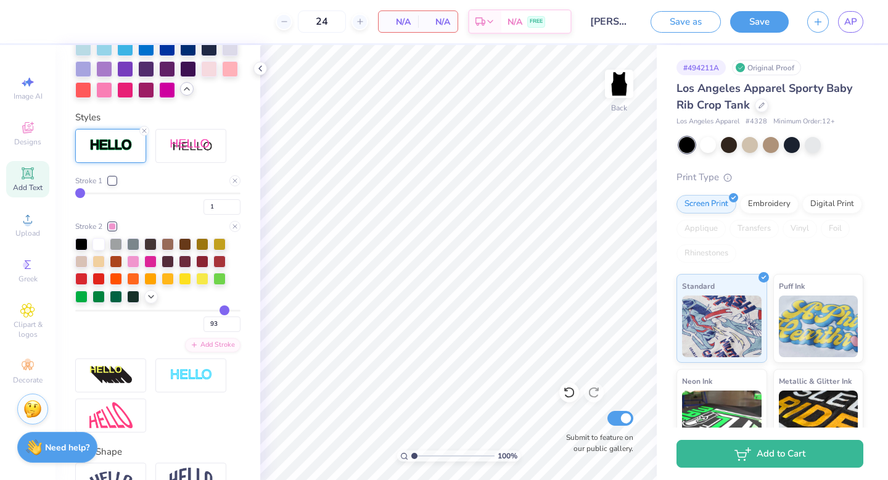
type input "94"
type input "95"
click at [719, 131] on div "Los Angeles Apparel Sporty Baby Rib Crop Tank Los Angeles Apparel # 4328 Minimu…" at bounding box center [770, 316] width 187 height 473
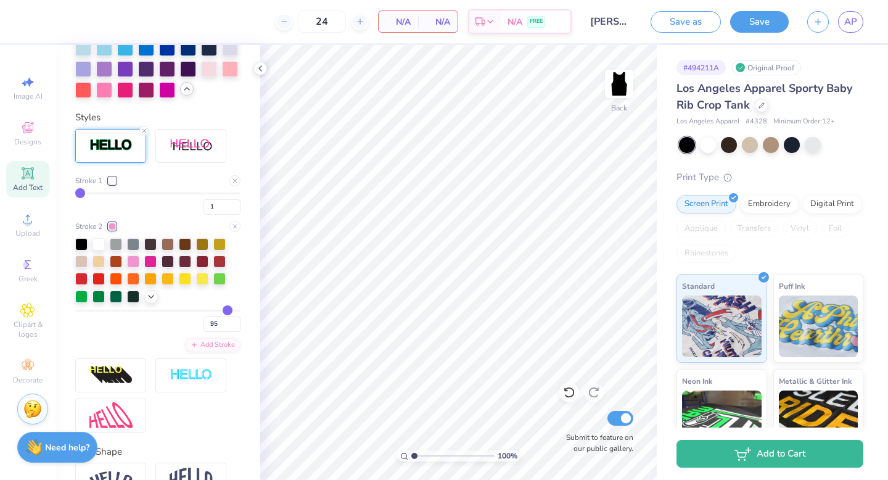
click at [713, 135] on div "Los Angeles Apparel Sporty Baby Rib Crop Tank Los Angeles Apparel # 4328 Minimu…" at bounding box center [770, 316] width 187 height 473
click at [708, 136] on div at bounding box center [708, 144] width 16 height 16
click at [33, 175] on icon at bounding box center [27, 173] width 15 height 15
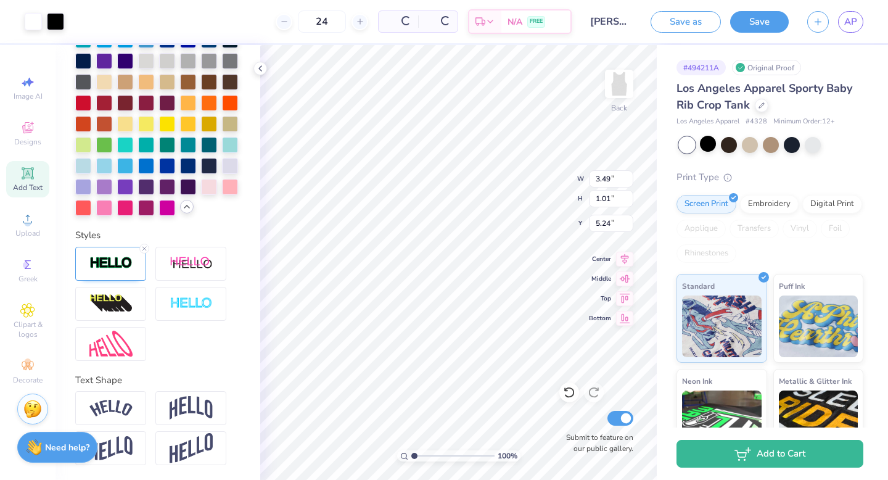
type input "3.51"
type input "1.03"
type input "5.23"
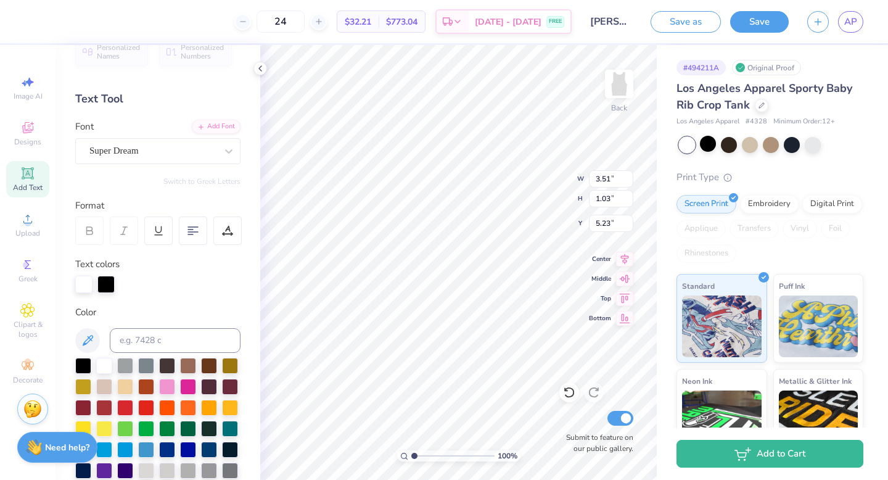
scroll to position [0, 0]
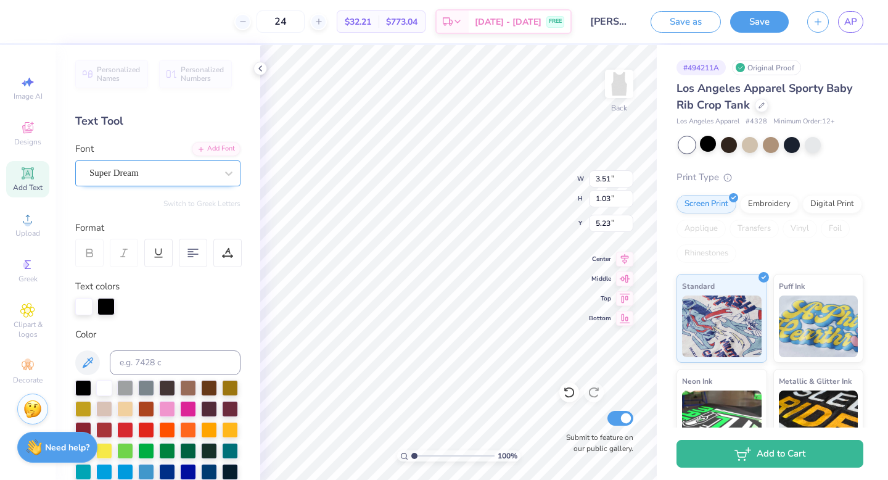
click at [137, 160] on div "Super Dream" at bounding box center [157, 173] width 165 height 26
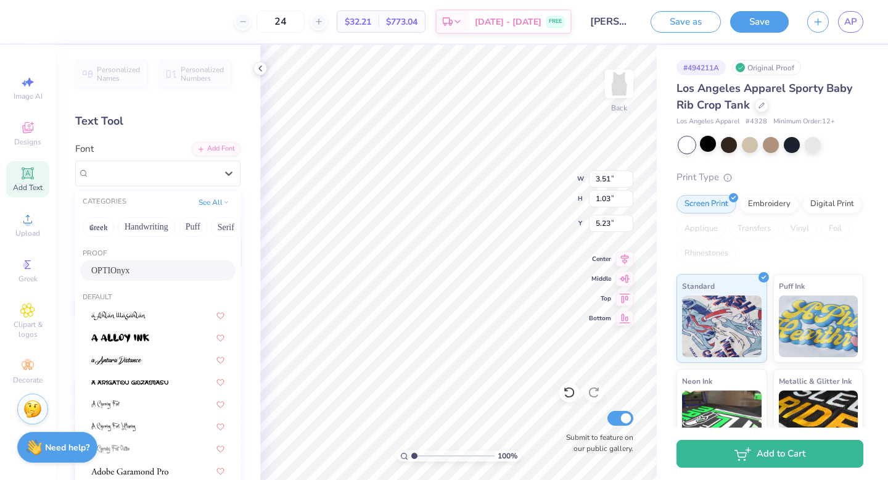
click at [101, 272] on span "OPTIOnyx" at bounding box center [110, 270] width 38 height 13
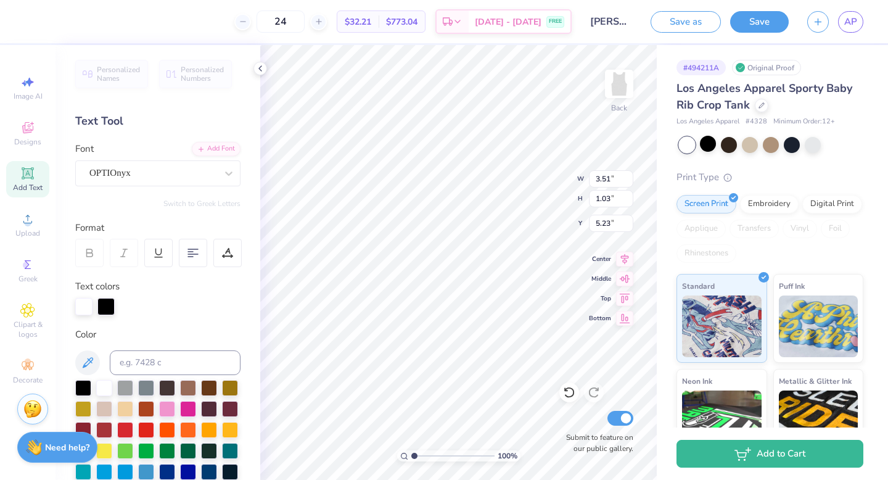
type textarea "ALPHA CHI OMEGA"
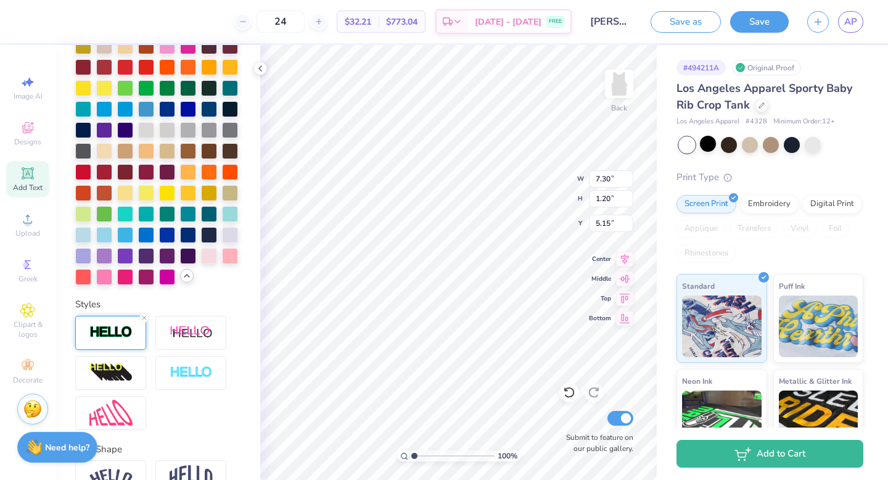
click at [103, 334] on img at bounding box center [110, 332] width 43 height 14
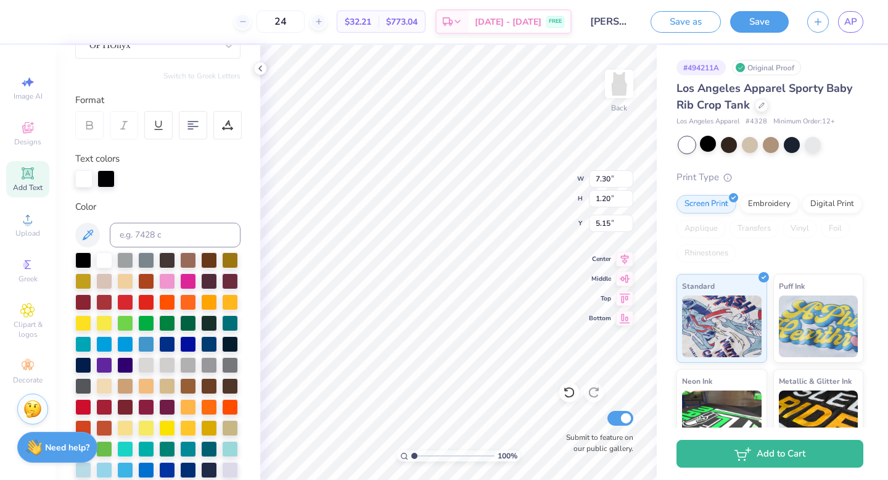
scroll to position [33, 0]
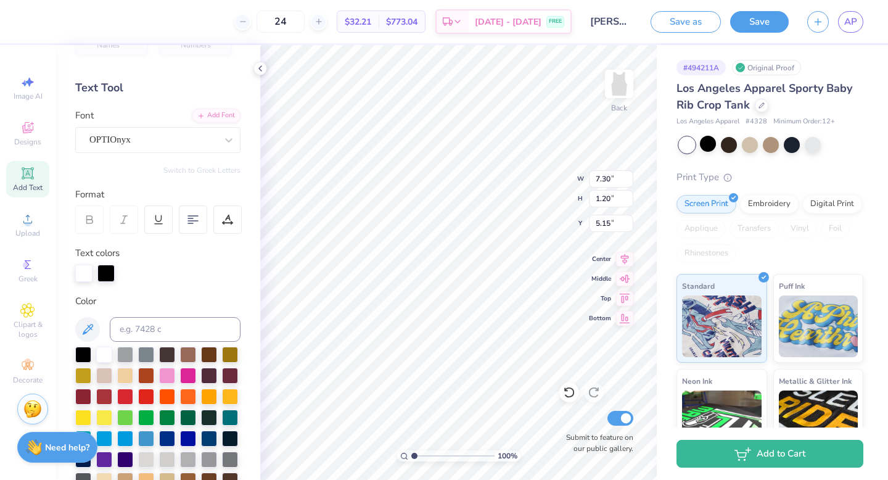
click at [88, 284] on div "Personalized Names Personalized Numbers Text Tool Add Font Font OPTIOnyx Switch…" at bounding box center [158, 262] width 205 height 435
click at [86, 279] on div at bounding box center [83, 273] width 17 height 17
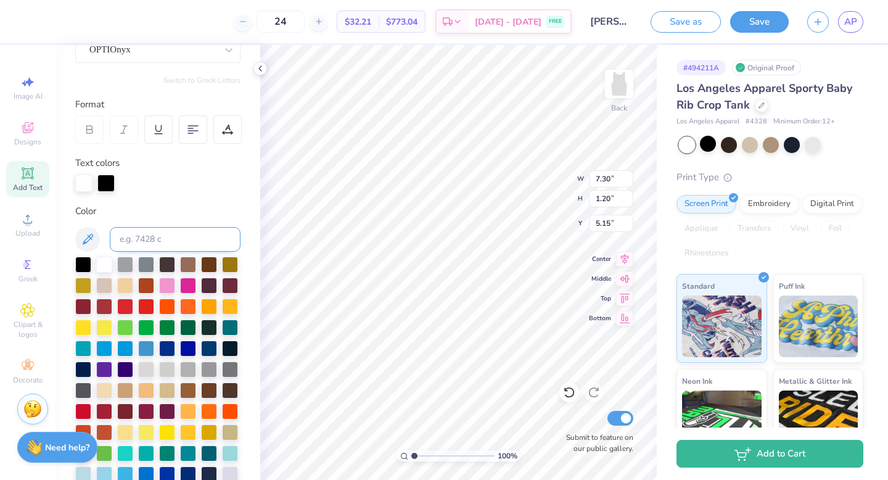
scroll to position [217, 0]
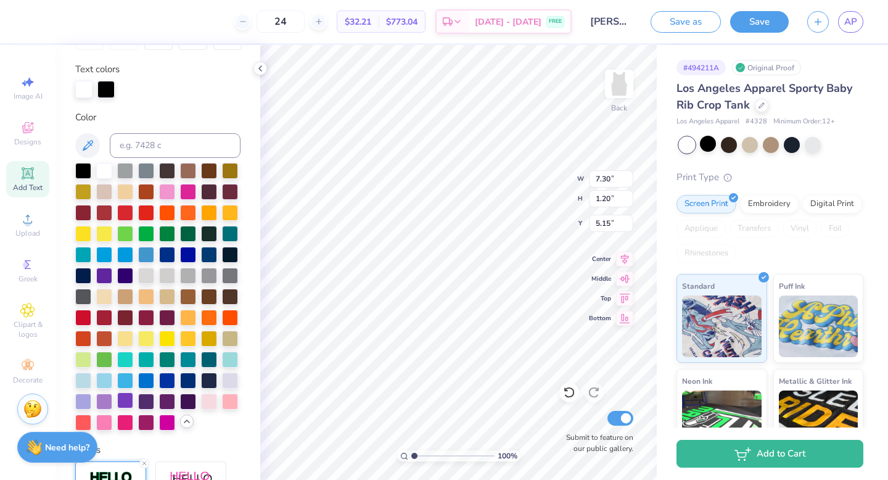
click at [122, 405] on div at bounding box center [125, 400] width 16 height 16
click at [99, 93] on div at bounding box center [105, 89] width 17 height 17
click at [107, 93] on div at bounding box center [105, 89] width 17 height 17
click at [101, 403] on div at bounding box center [104, 400] width 16 height 16
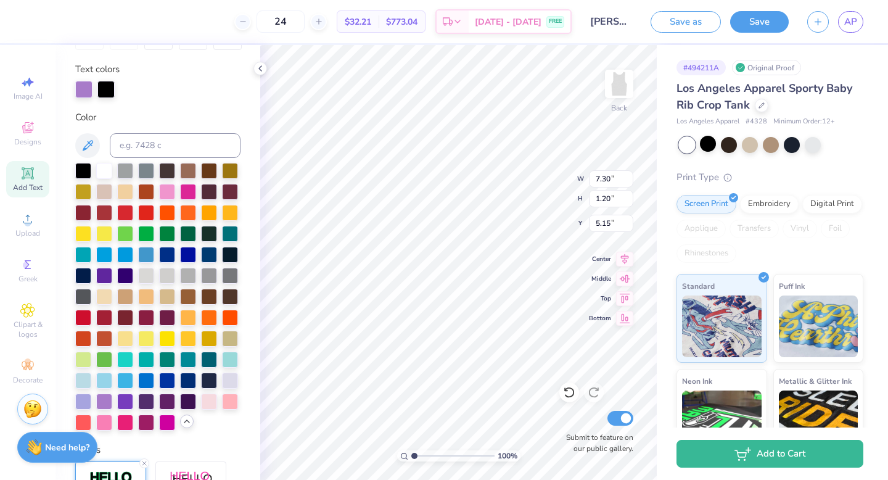
click at [108, 87] on div at bounding box center [105, 89] width 17 height 17
click at [128, 93] on div at bounding box center [128, 89] width 17 height 17
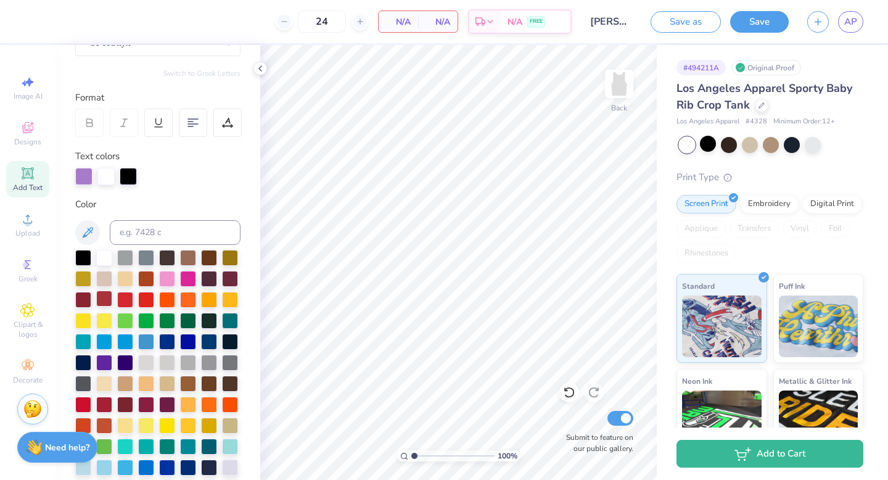
scroll to position [499, 0]
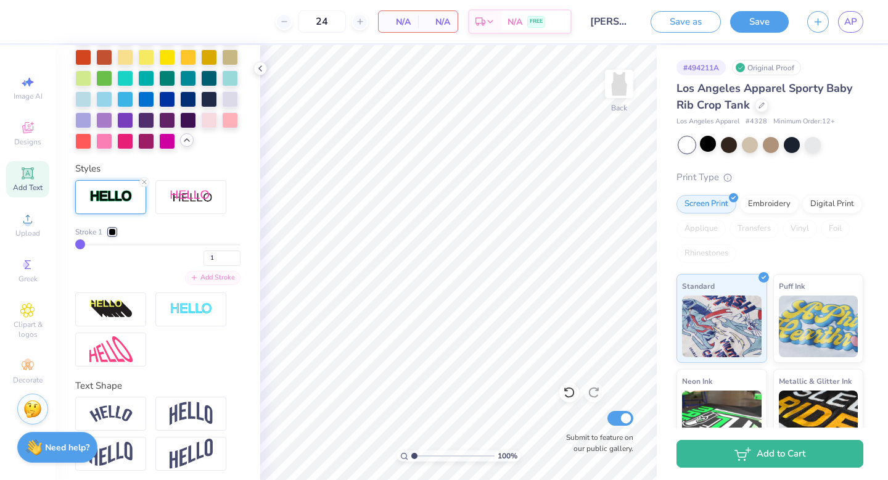
click at [216, 280] on div "Add Stroke" at bounding box center [213, 278] width 56 height 14
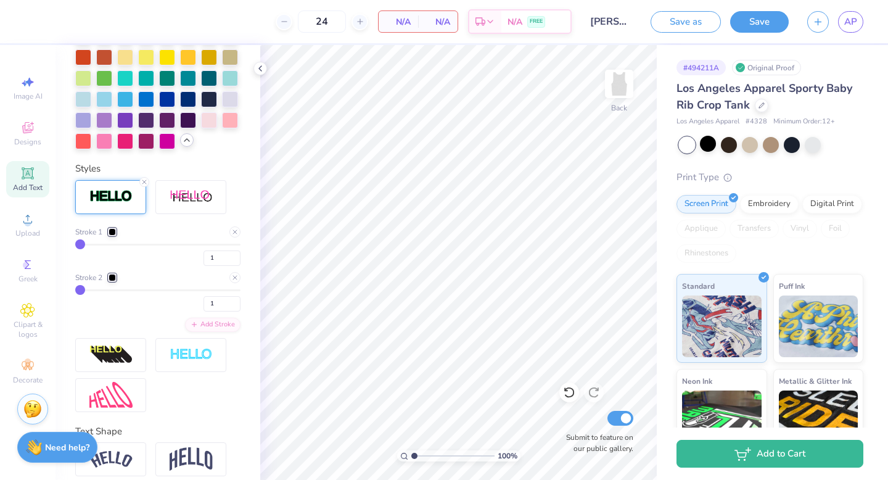
click at [110, 233] on div at bounding box center [112, 231] width 7 height 7
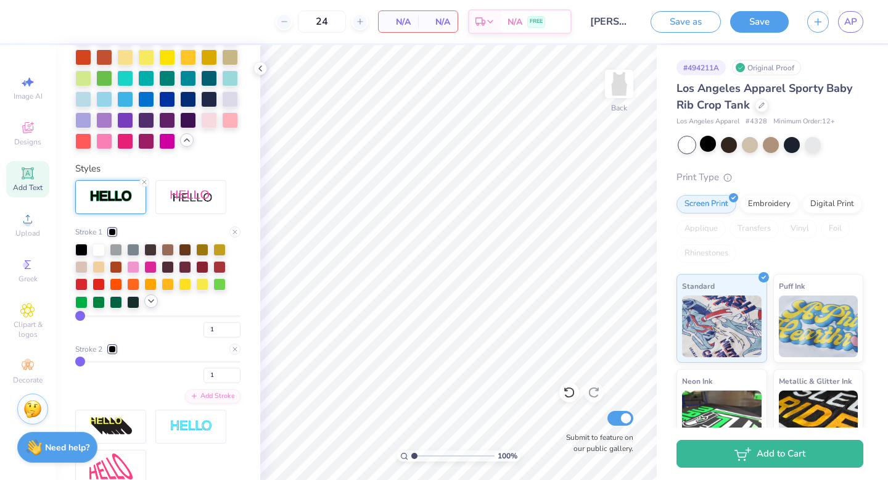
click at [153, 299] on icon at bounding box center [151, 301] width 10 height 10
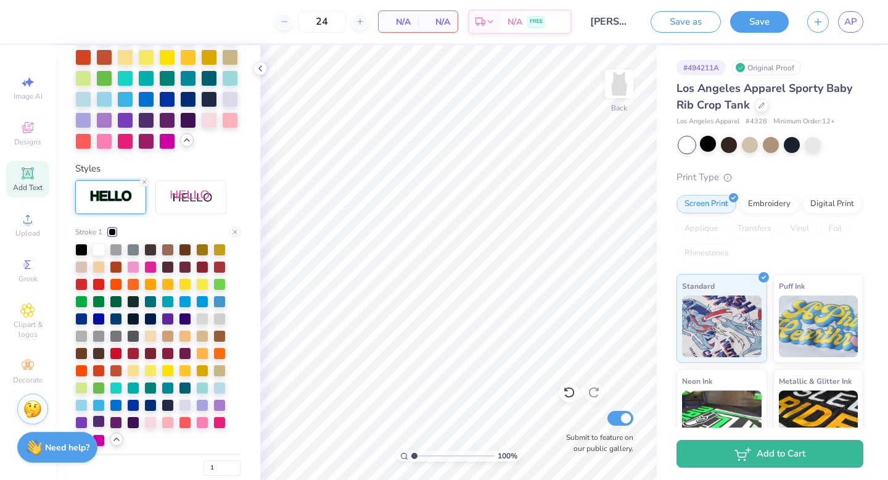
click at [99, 423] on div at bounding box center [99, 421] width 12 height 12
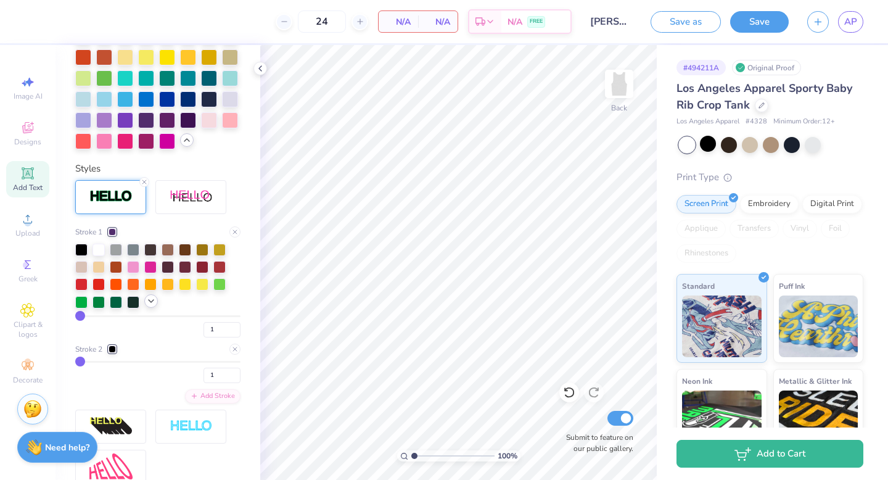
click at [149, 301] on icon at bounding box center [151, 301] width 10 height 10
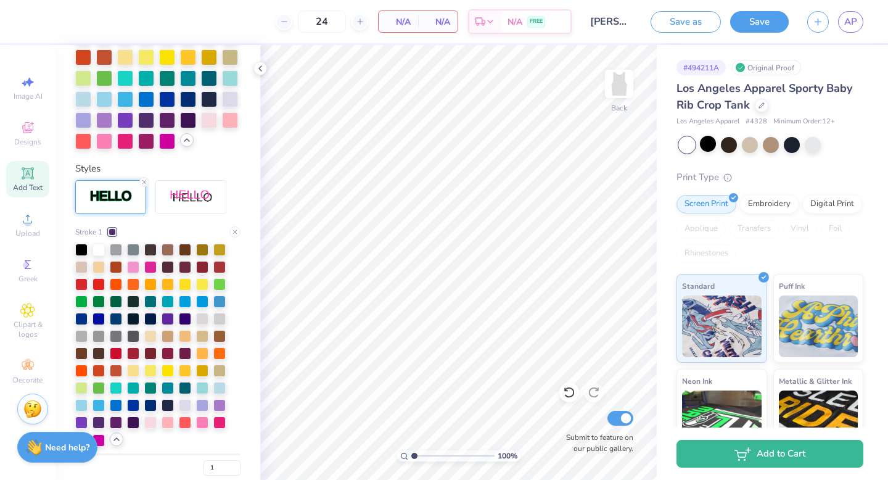
scroll to position [593, 0]
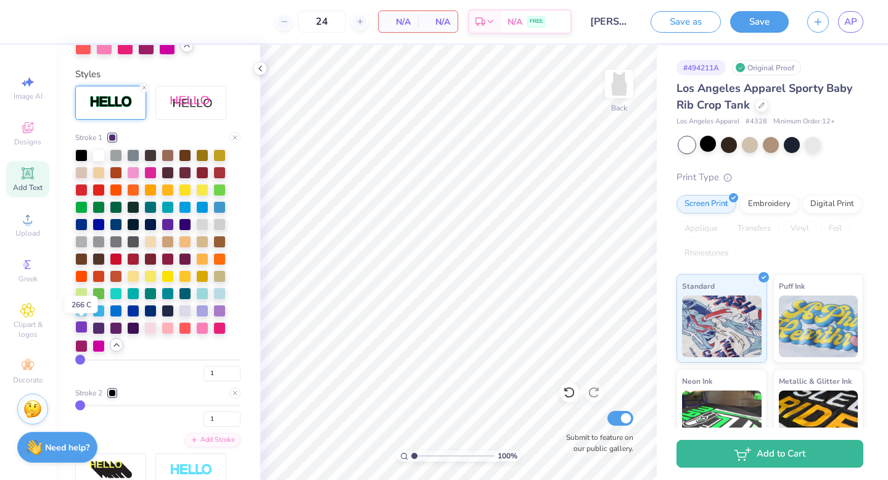
click at [83, 329] on div at bounding box center [81, 327] width 12 height 12
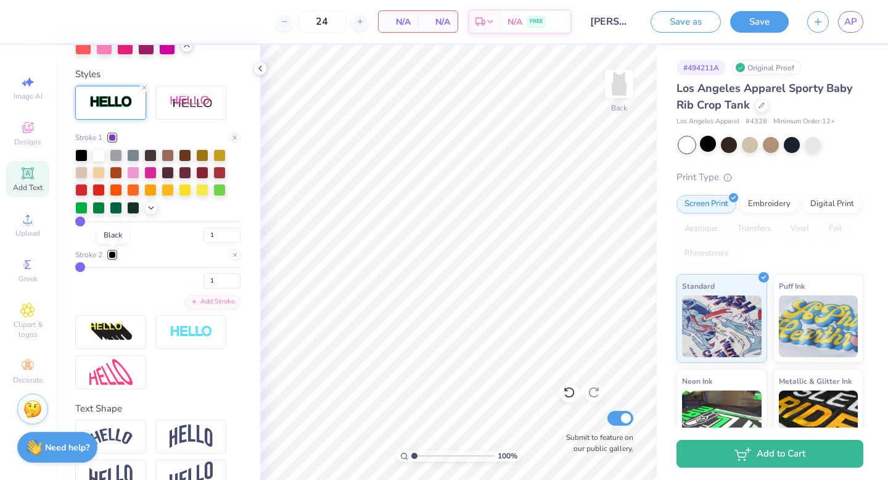
click at [111, 252] on div at bounding box center [112, 254] width 7 height 7
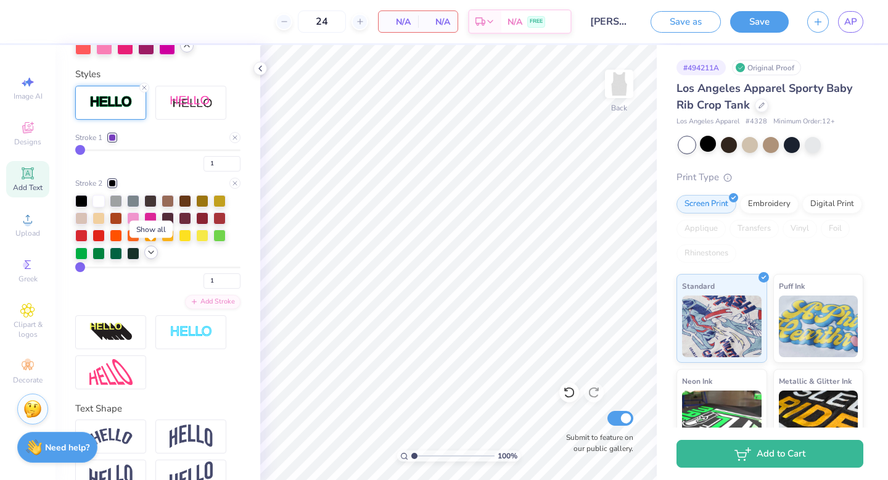
click at [152, 251] on polyline at bounding box center [151, 252] width 5 height 2
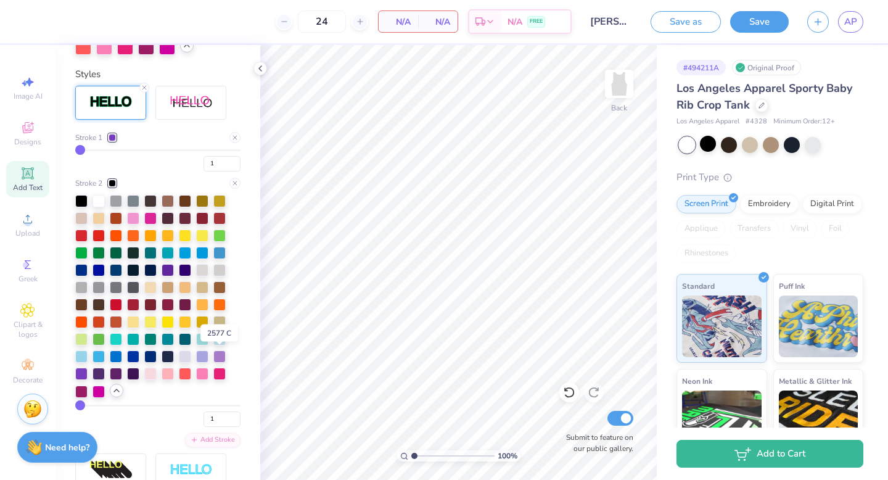
click at [220, 356] on div at bounding box center [219, 356] width 12 height 12
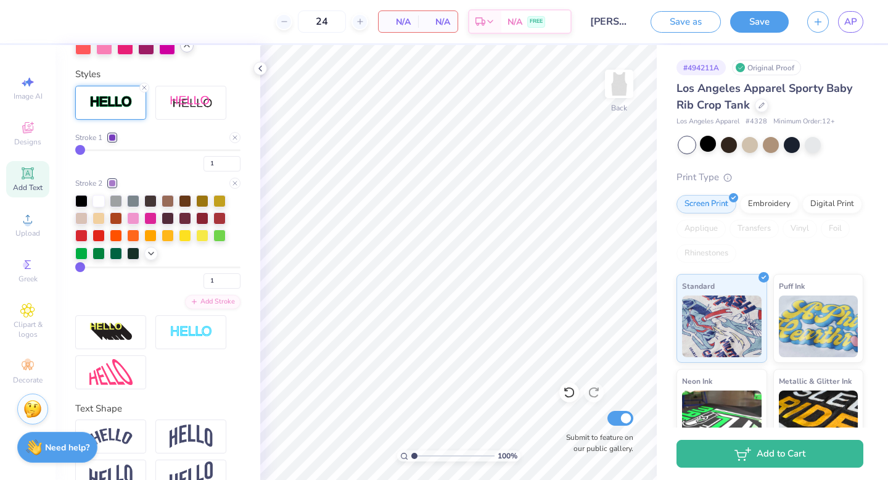
type input "5"
type input "15"
type input "31"
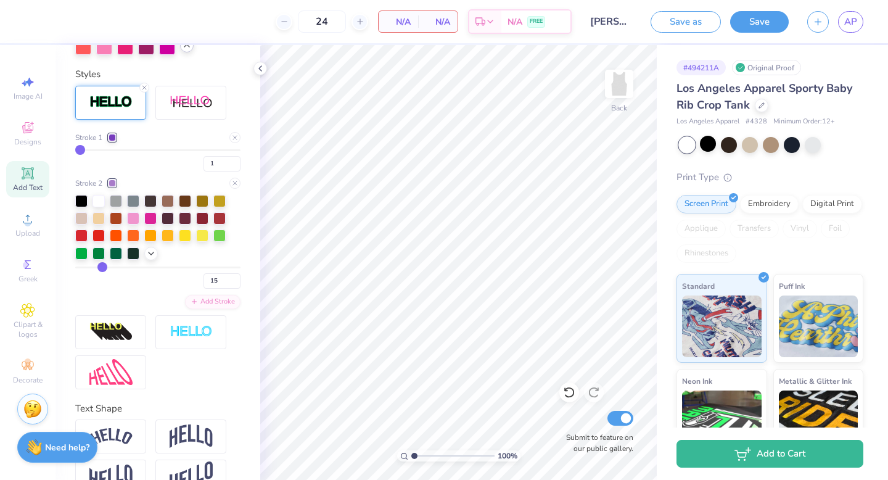
type input "31"
type input "46"
type input "69"
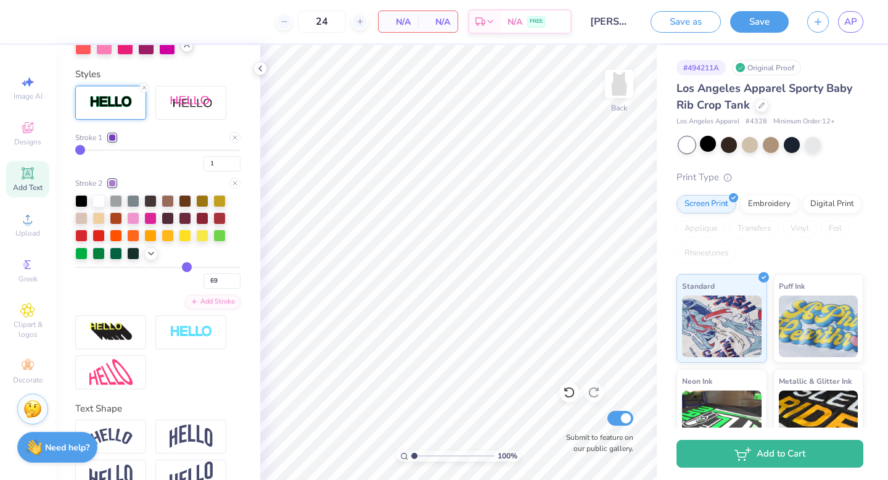
type input "75"
drag, startPoint x: 80, startPoint y: 263, endPoint x: 197, endPoint y: 263, distance: 117.2
type input "75"
click at [197, 267] on input "range" at bounding box center [157, 268] width 165 height 2
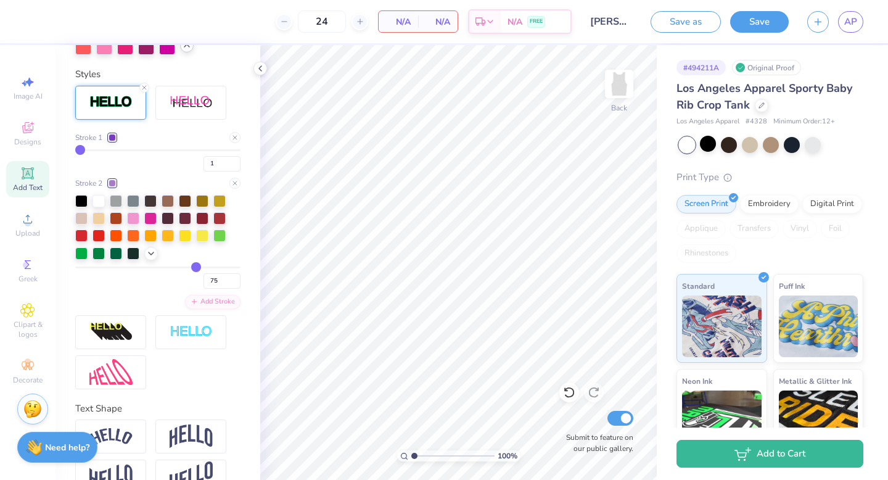
type input "2"
type input "5"
type input "9"
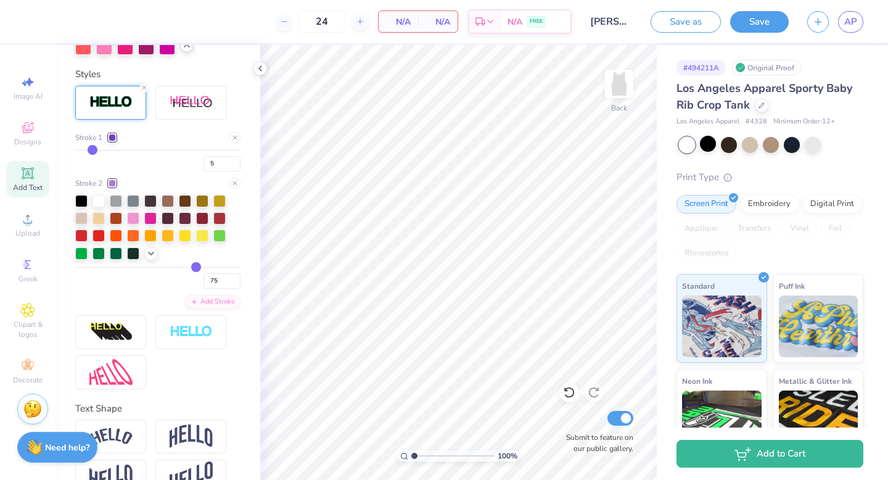
type input "9"
type input "15"
type input "22"
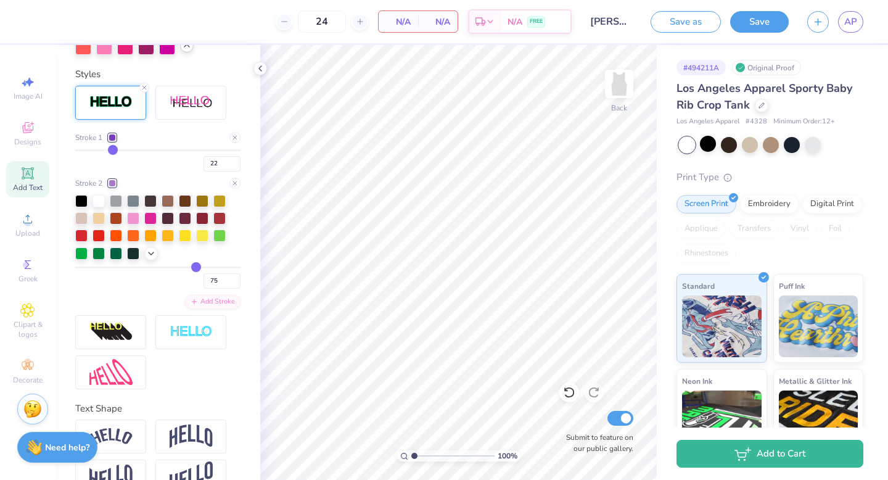
type input "34"
type input "40"
type input "42"
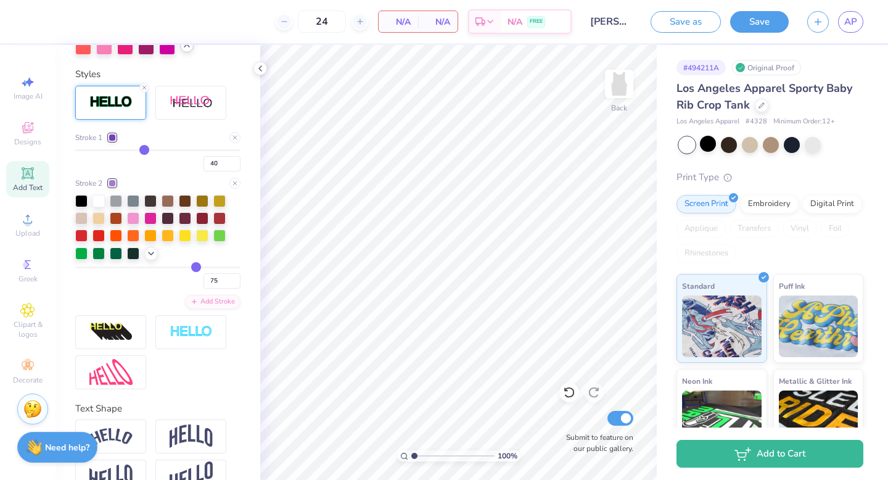
type input "42"
type input "43"
drag, startPoint x: 81, startPoint y: 150, endPoint x: 146, endPoint y: 150, distance: 64.2
type input "43"
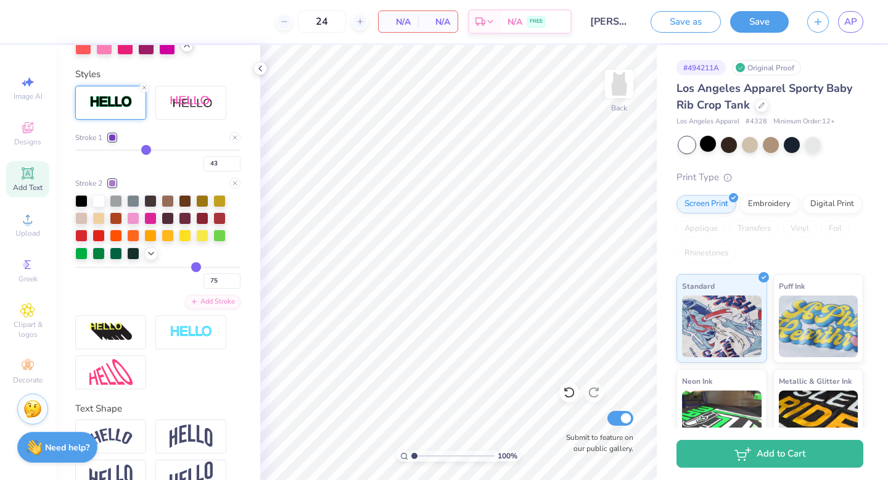
click at [146, 150] on input "range" at bounding box center [157, 150] width 165 height 2
click at [25, 173] on icon at bounding box center [27, 172] width 9 height 9
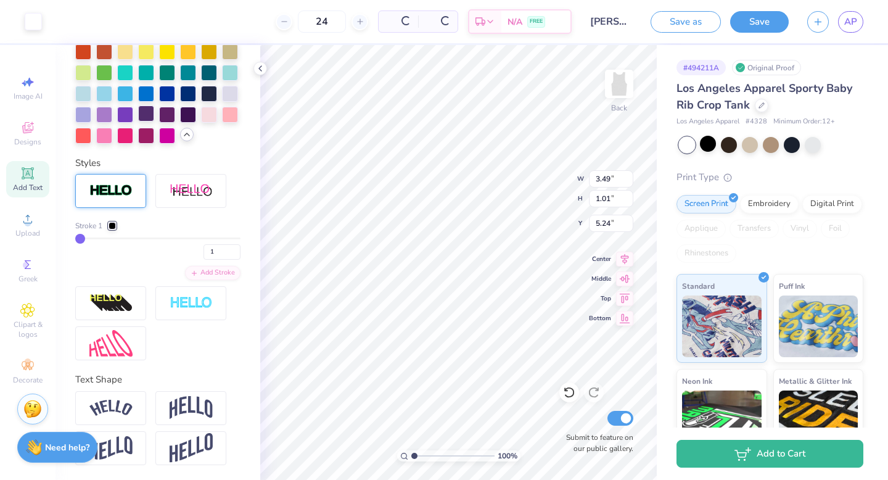
scroll to position [432, 0]
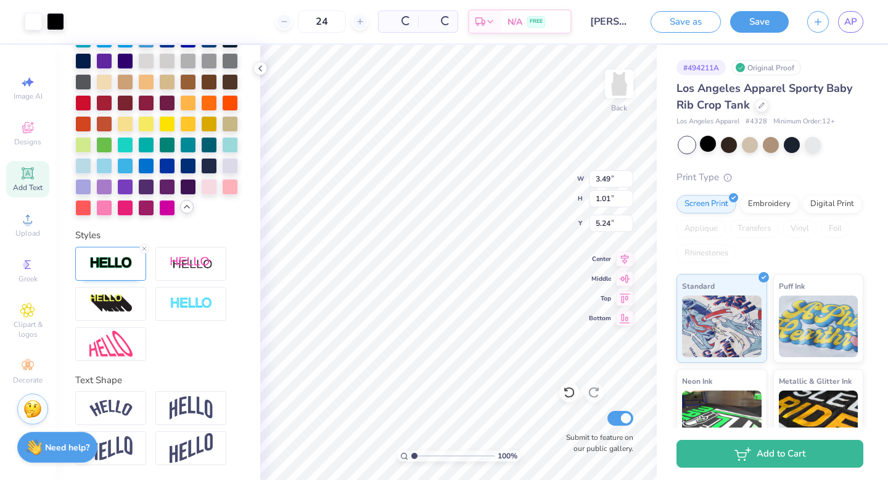
type input "3.51"
type input "1.03"
type input "5.23"
click at [142, 247] on icon at bounding box center [144, 248] width 7 height 7
click at [124, 259] on img at bounding box center [110, 263] width 43 height 14
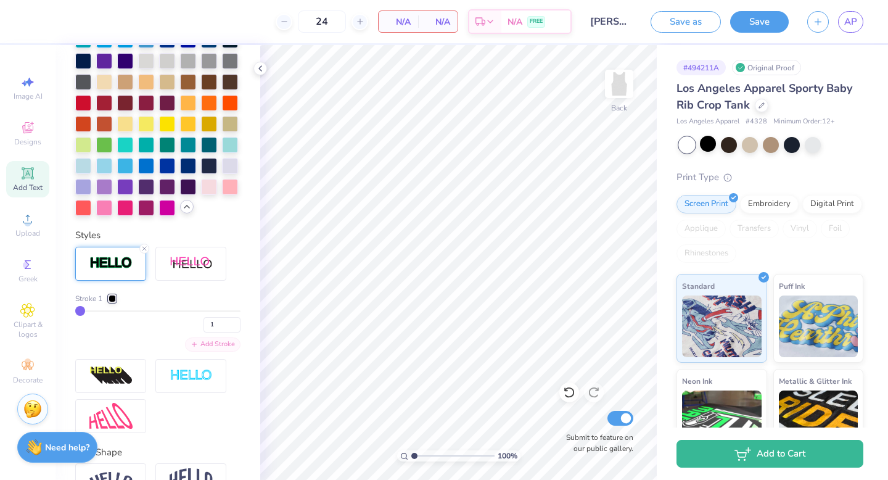
click at [208, 345] on div "Add Stroke" at bounding box center [213, 344] width 56 height 14
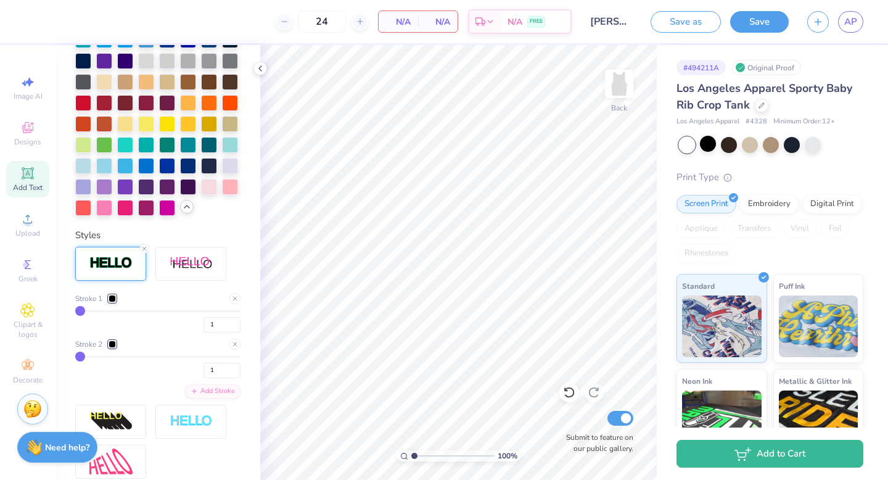
click at [114, 295] on div at bounding box center [112, 298] width 7 height 7
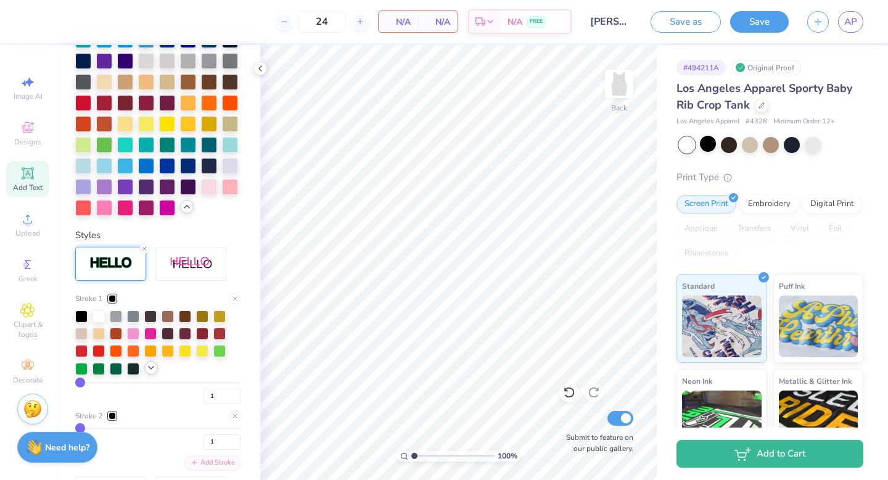
click at [151, 363] on icon at bounding box center [151, 368] width 10 height 10
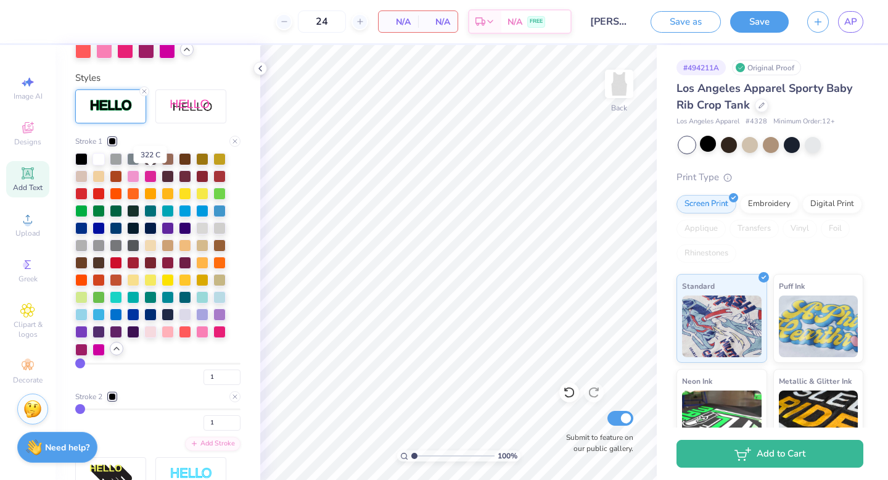
scroll to position [626, 0]
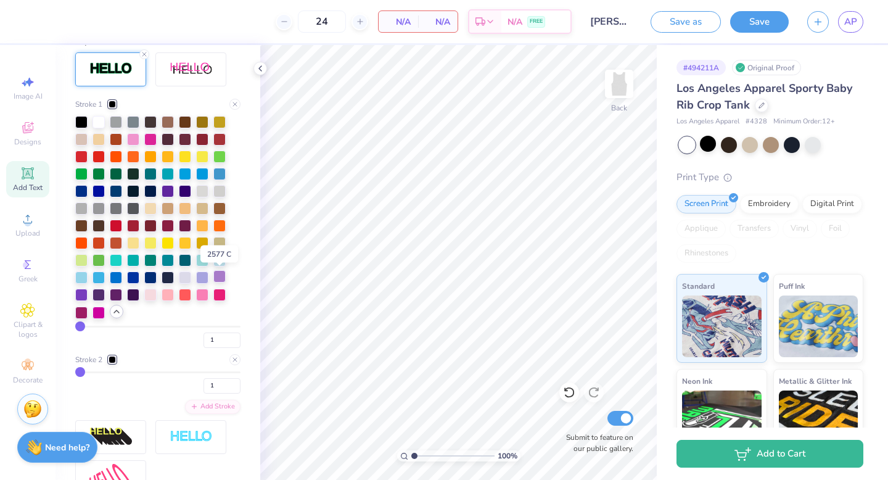
click at [222, 279] on div at bounding box center [219, 276] width 12 height 12
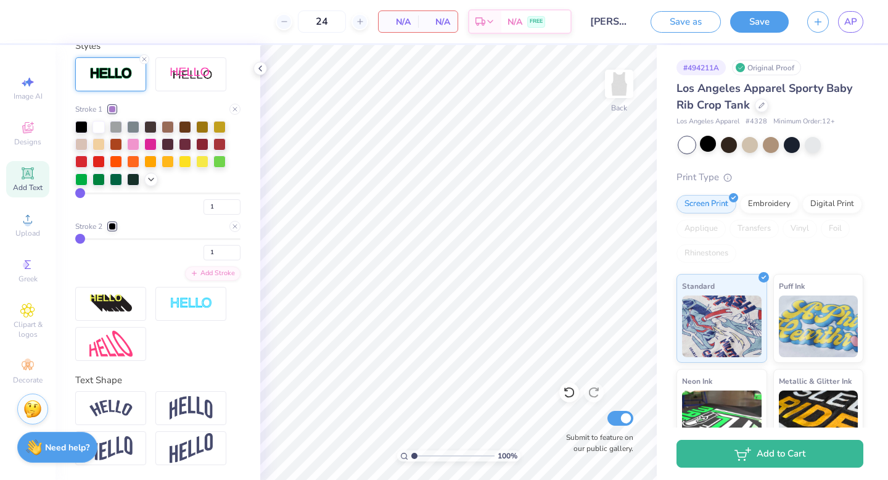
scroll to position [621, 0]
click at [113, 224] on div at bounding box center [112, 226] width 7 height 7
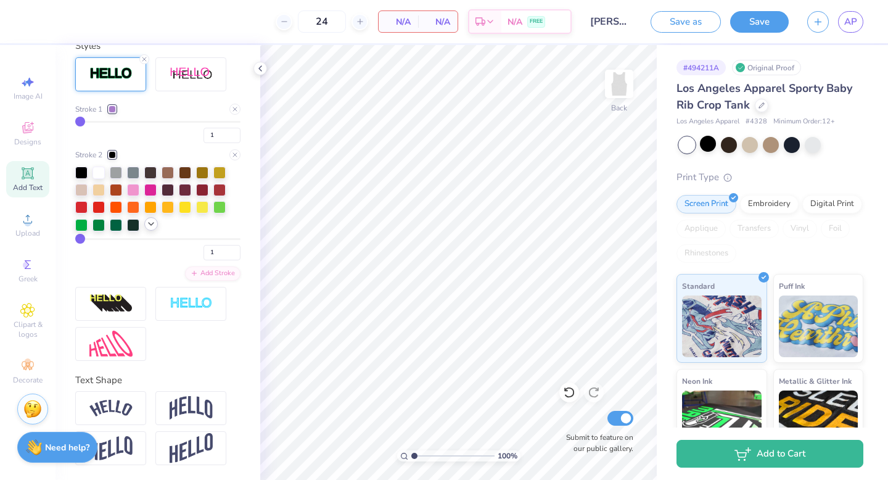
click at [151, 220] on icon at bounding box center [151, 224] width 10 height 10
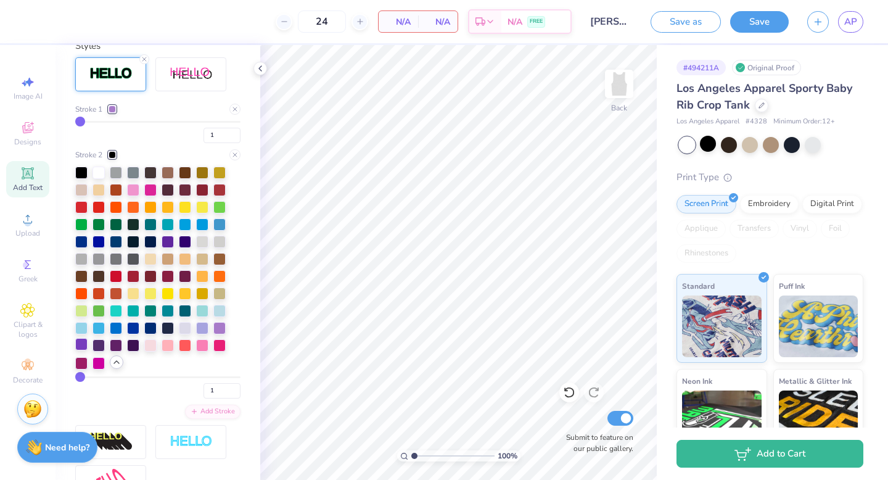
click at [83, 349] on div at bounding box center [81, 344] width 12 height 12
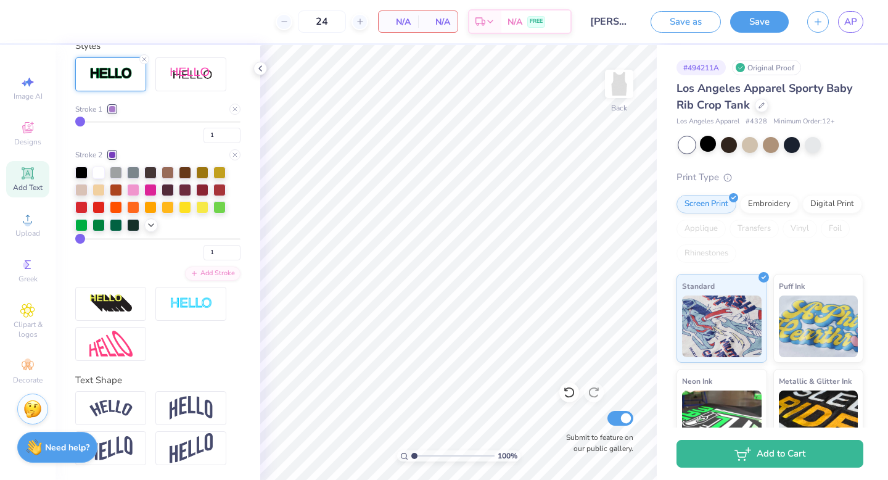
type input "4"
type input "5"
type input "6"
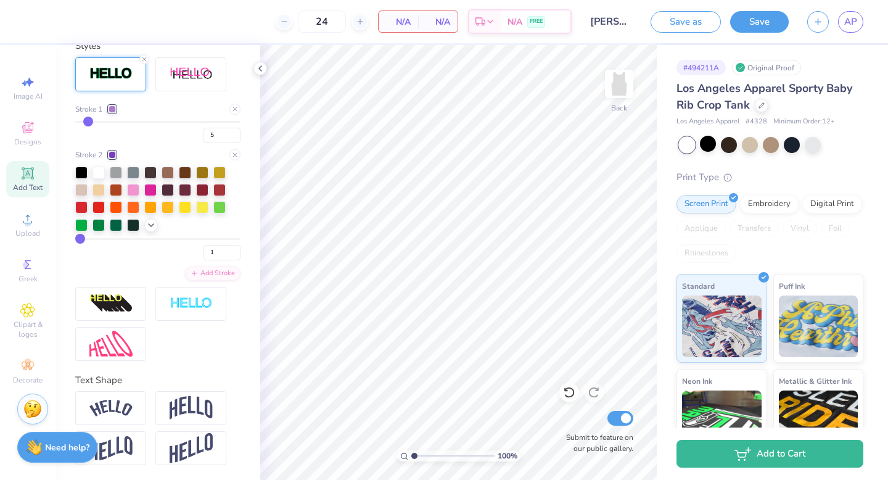
type input "6"
type input "7"
type input "9"
drag, startPoint x: 85, startPoint y: 120, endPoint x: 139, endPoint y: 130, distance: 55.1
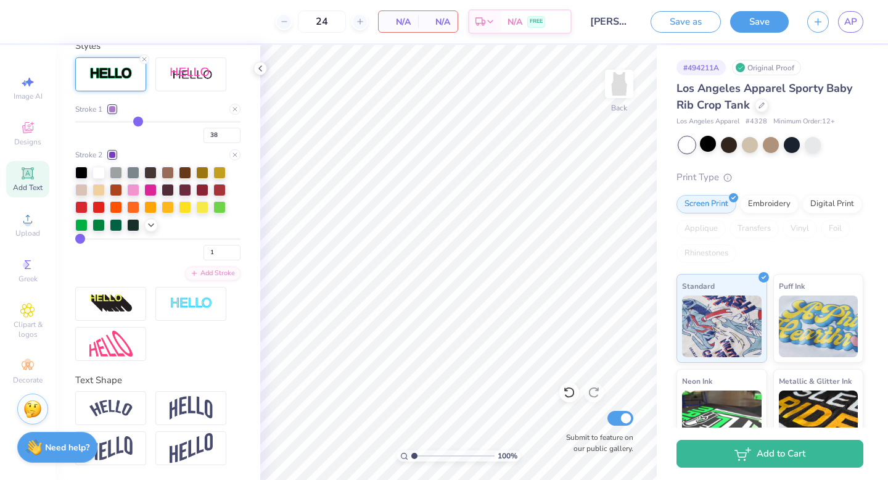
click at [139, 123] on input "range" at bounding box center [157, 122] width 165 height 2
click at [24, 183] on span "Add Text" at bounding box center [28, 188] width 30 height 10
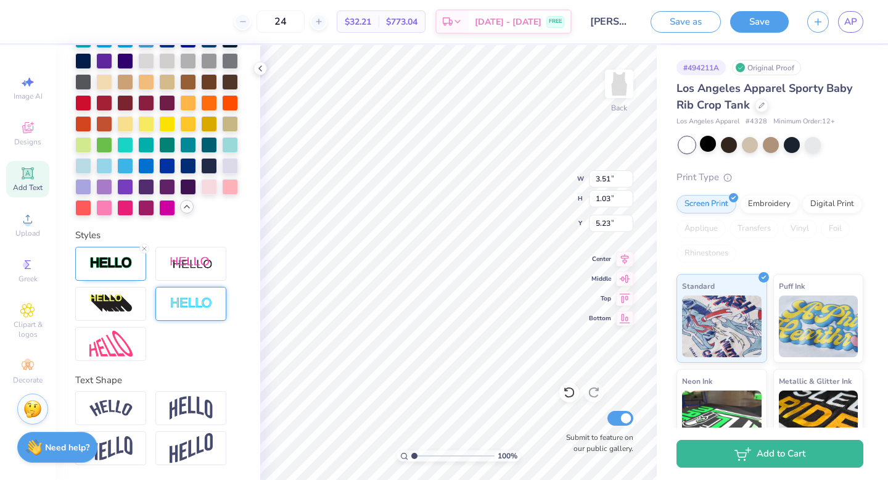
scroll to position [0, 0]
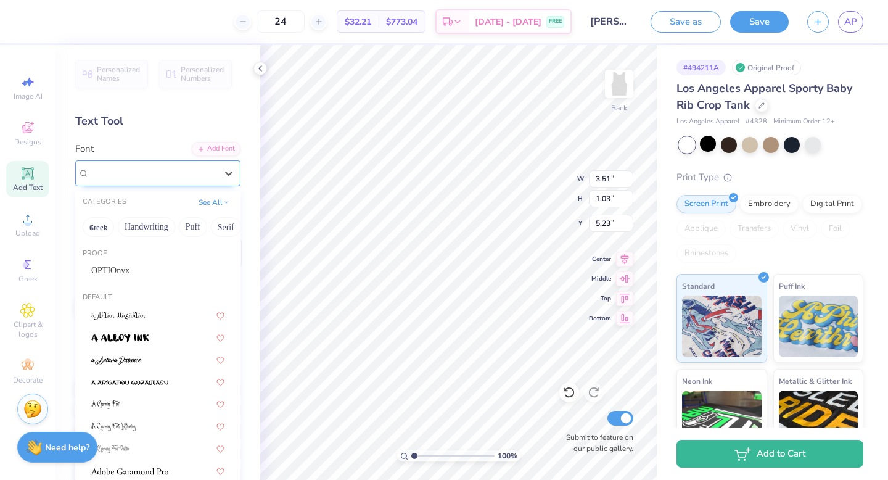
click at [126, 175] on div "Super Dream" at bounding box center [153, 172] width 130 height 19
click at [118, 260] on div "OPTIOnyx" at bounding box center [157, 270] width 155 height 20
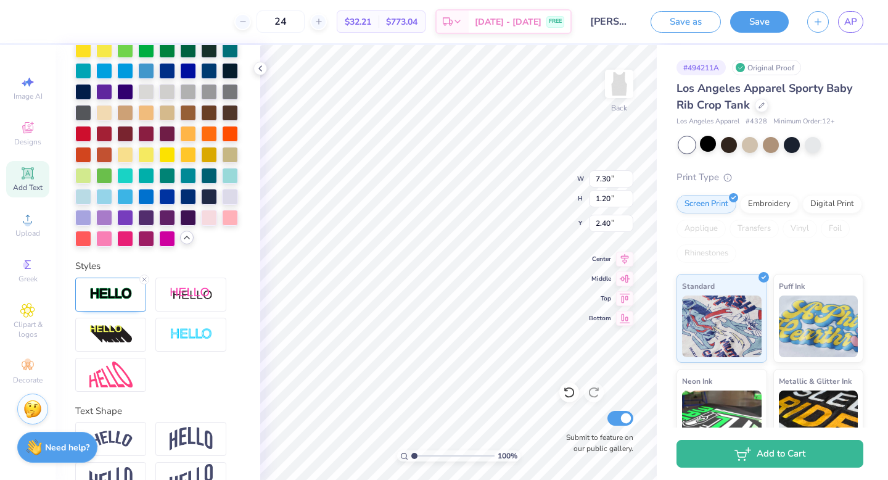
scroll to position [406, 0]
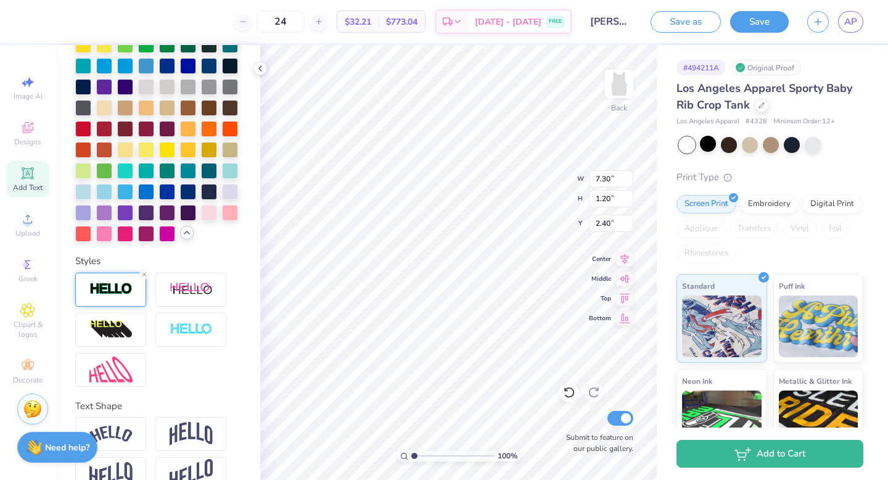
click at [117, 284] on img at bounding box center [110, 289] width 43 height 14
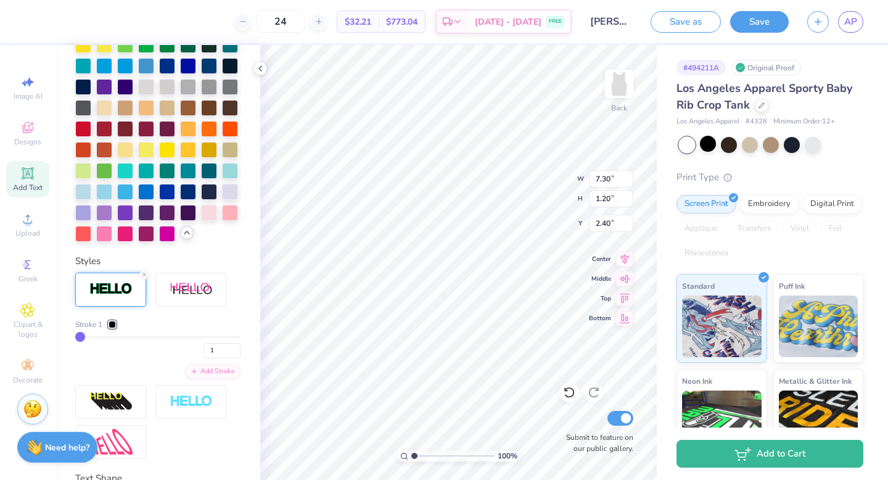
scroll to position [300, 0]
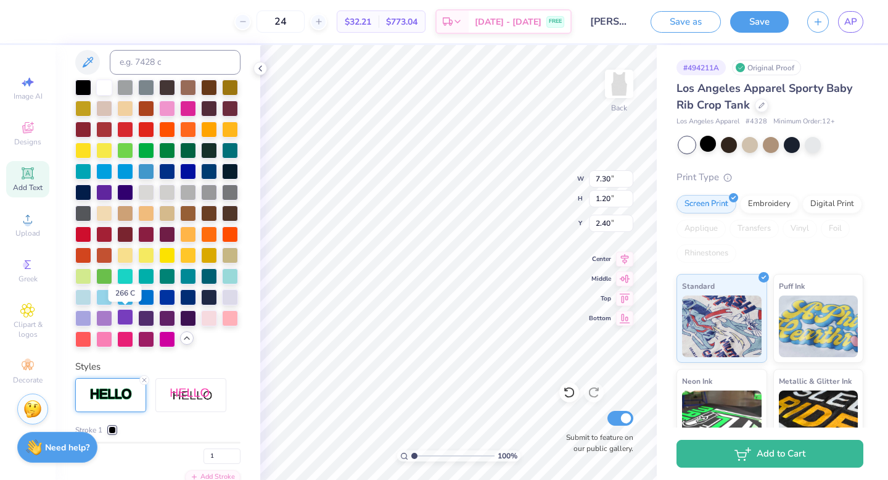
click at [124, 315] on div at bounding box center [125, 317] width 16 height 16
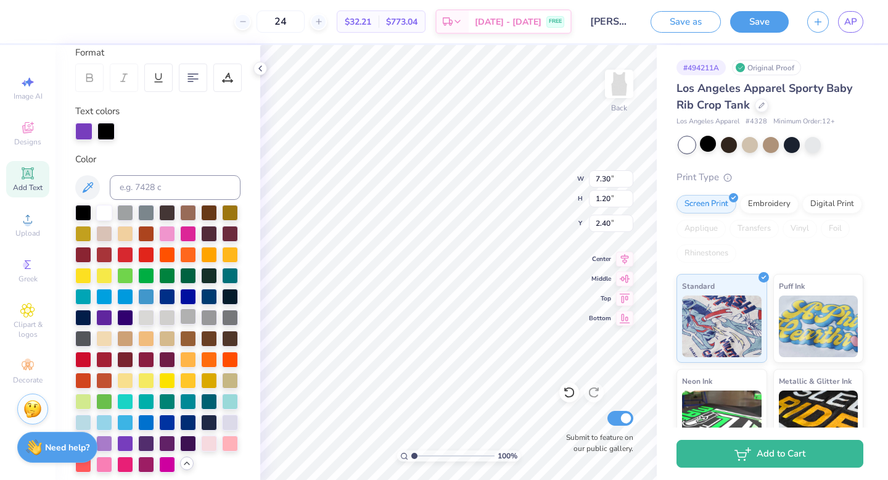
scroll to position [176, 0]
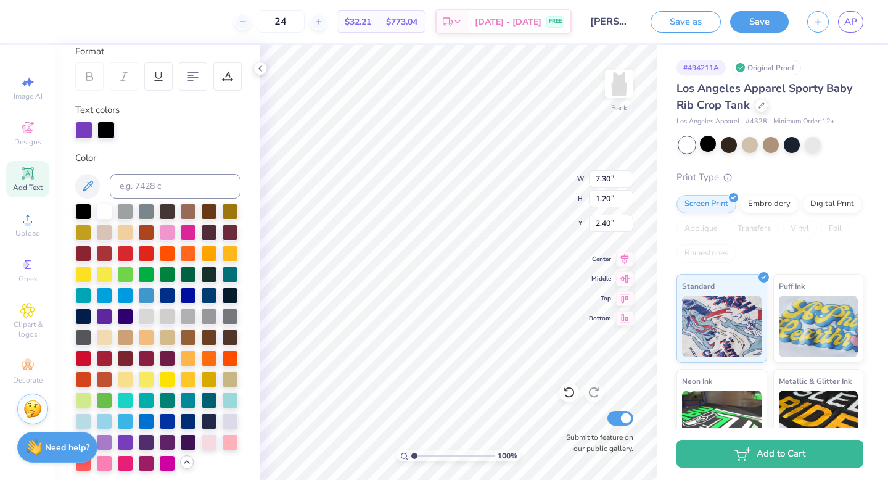
click at [110, 125] on div at bounding box center [105, 130] width 17 height 17
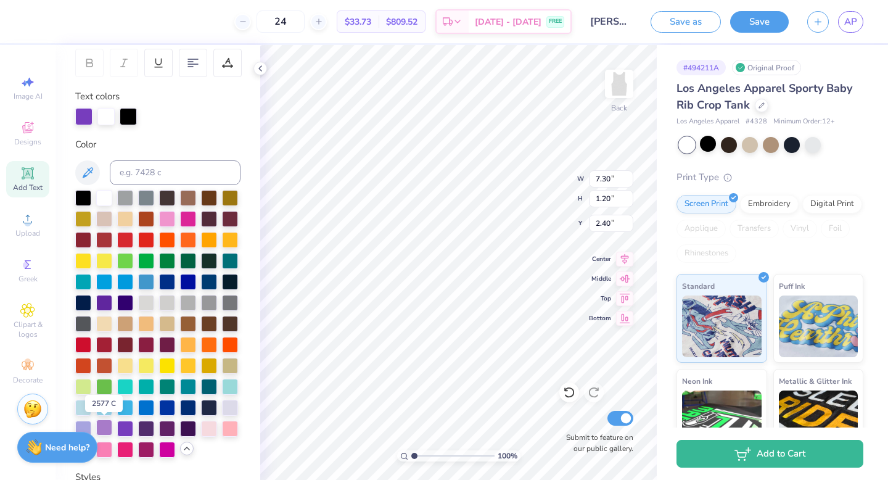
click at [104, 428] on div at bounding box center [104, 428] width 16 height 16
click at [128, 116] on div at bounding box center [128, 115] width 17 height 17
click at [125, 428] on div at bounding box center [125, 428] width 16 height 16
click at [84, 118] on div at bounding box center [83, 115] width 17 height 17
click at [86, 421] on div at bounding box center [83, 428] width 16 height 16
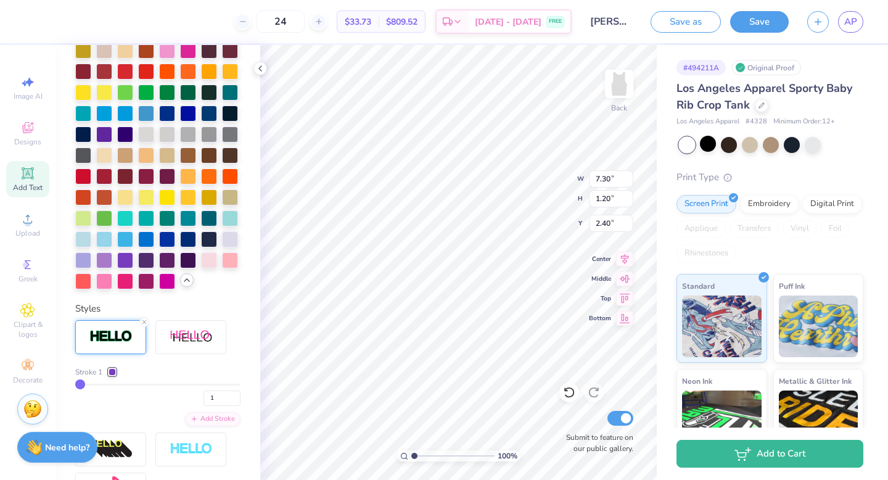
scroll to position [394, 0]
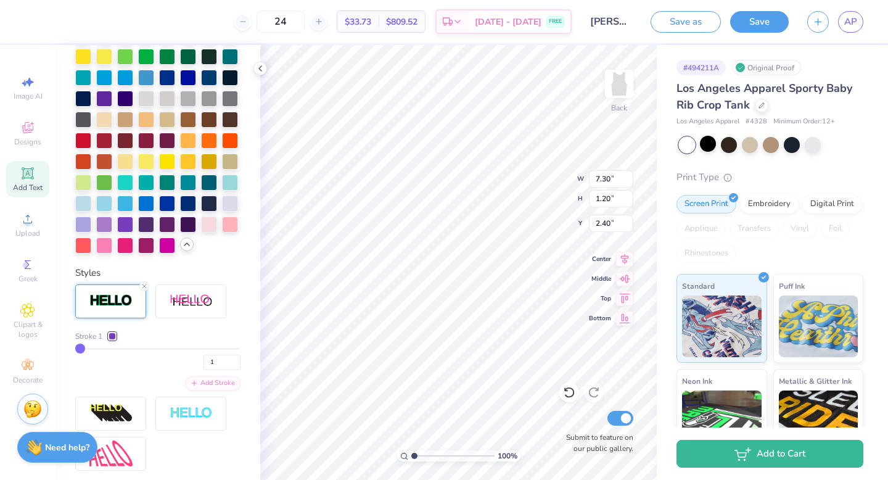
drag, startPoint x: 75, startPoint y: 346, endPoint x: 97, endPoint y: 349, distance: 23.0
click at [97, 349] on div "Stroke 1 1" at bounding box center [157, 350] width 165 height 39
drag, startPoint x: 86, startPoint y: 348, endPoint x: 126, endPoint y: 348, distance: 40.1
click at [126, 348] on input "range" at bounding box center [157, 349] width 165 height 2
drag, startPoint x: 126, startPoint y: 348, endPoint x: 63, endPoint y: 348, distance: 63.5
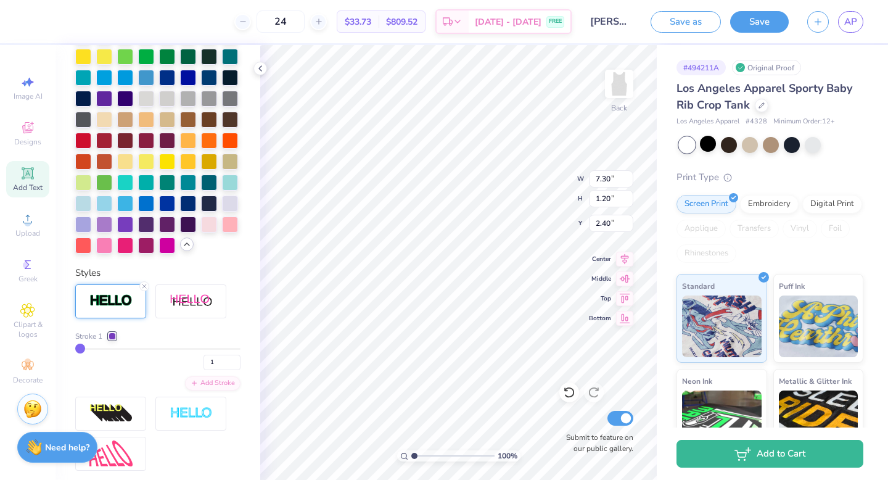
click at [65, 348] on div "Personalized Names Personalized Numbers Text Tool Add Font Font OPTIOnyx Switch…" at bounding box center [158, 262] width 205 height 435
click at [127, 368] on div "1" at bounding box center [157, 359] width 165 height 22
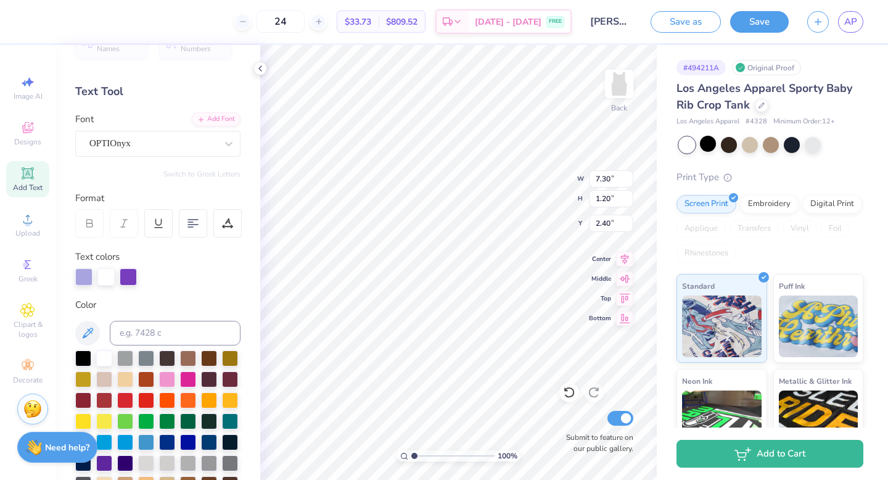
scroll to position [20, 0]
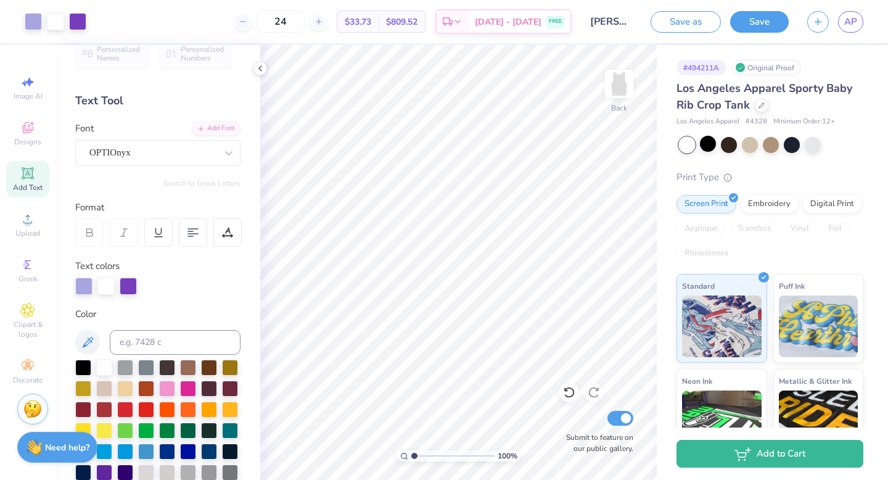
click at [25, 178] on icon at bounding box center [28, 173] width 12 height 12
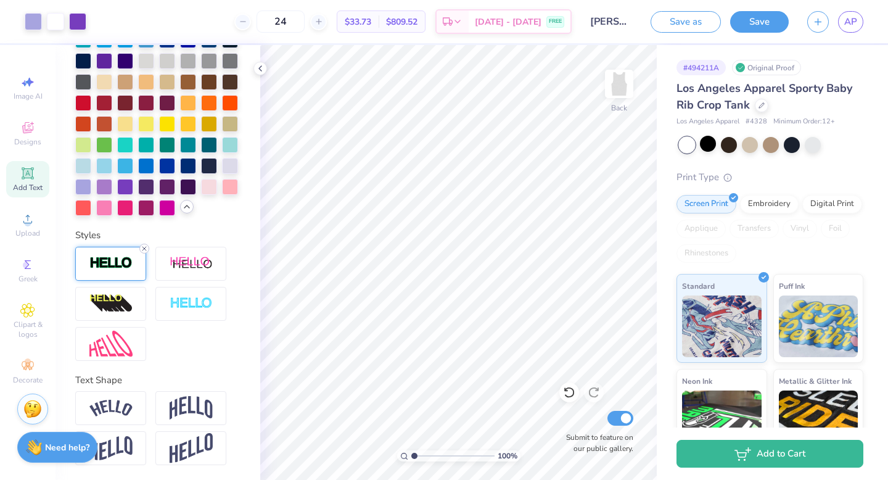
click at [144, 249] on icon at bounding box center [144, 248] width 7 height 7
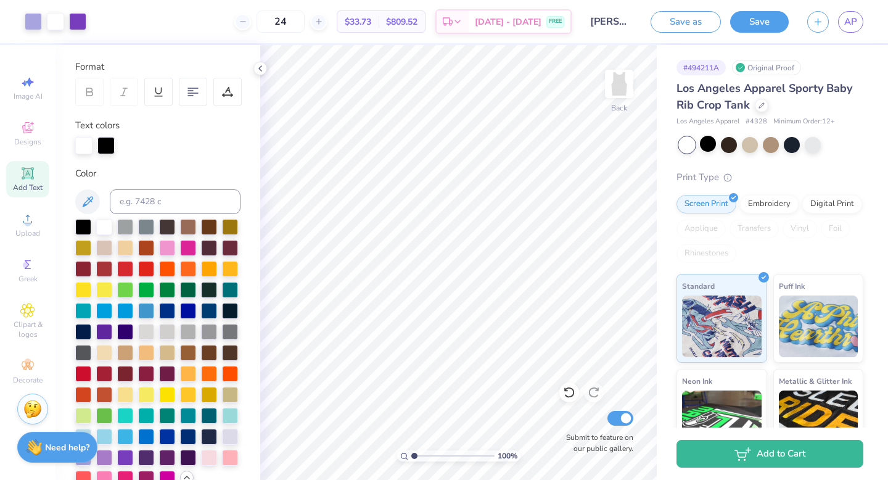
scroll to position [117, 0]
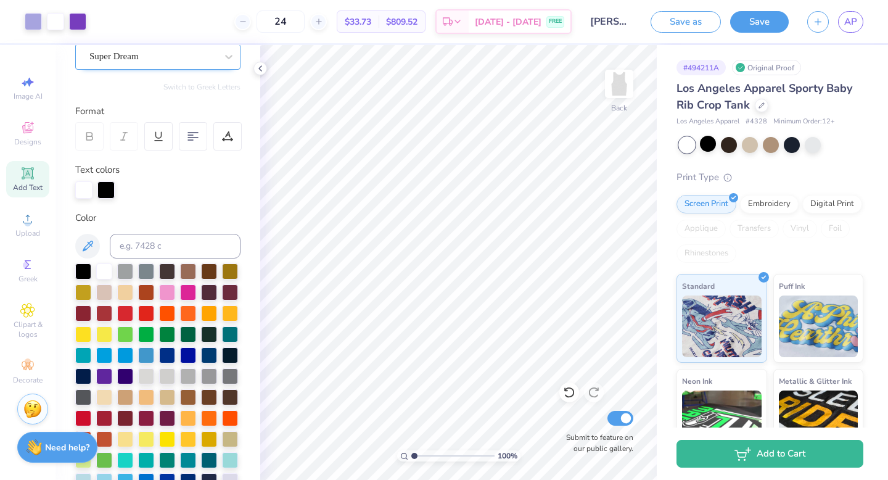
click at [143, 57] on div "Super Dream" at bounding box center [153, 56] width 130 height 19
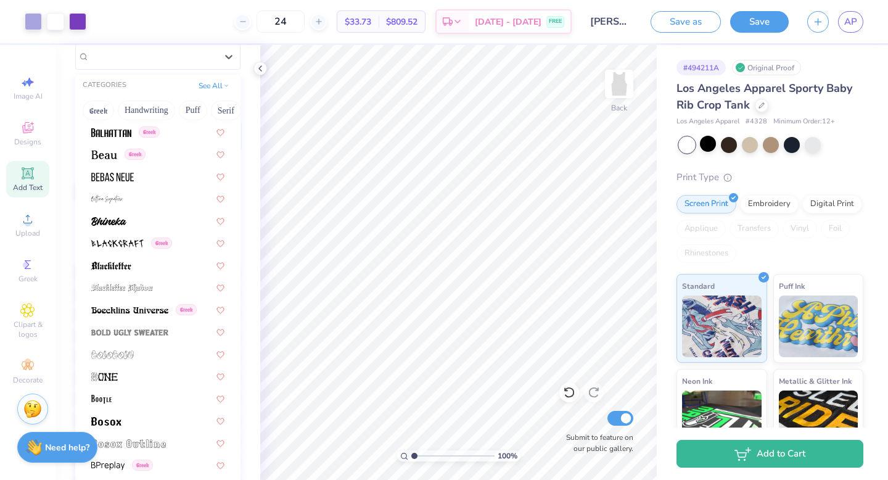
scroll to position [0, 0]
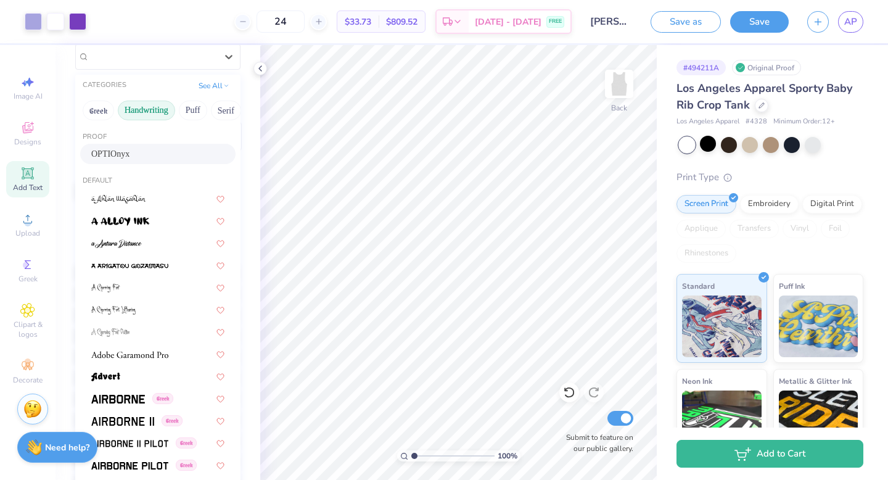
click at [146, 110] on button "Handwriting" at bounding box center [146, 111] width 57 height 20
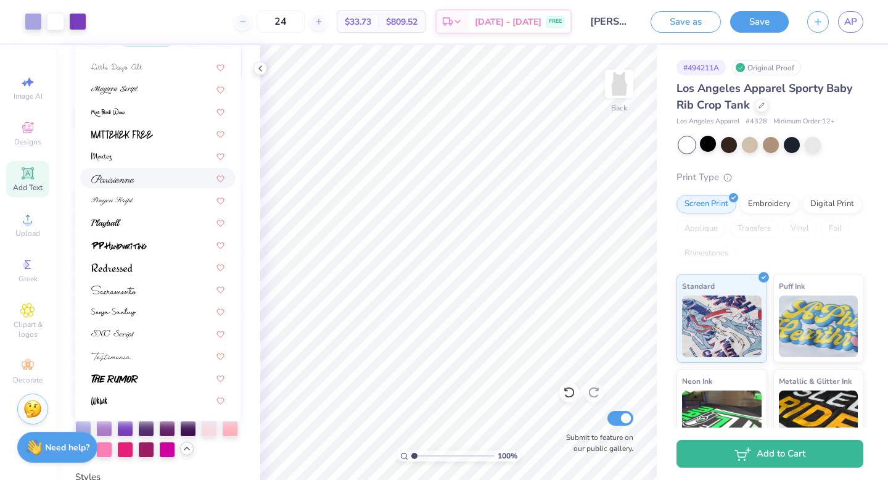
scroll to position [192, 0]
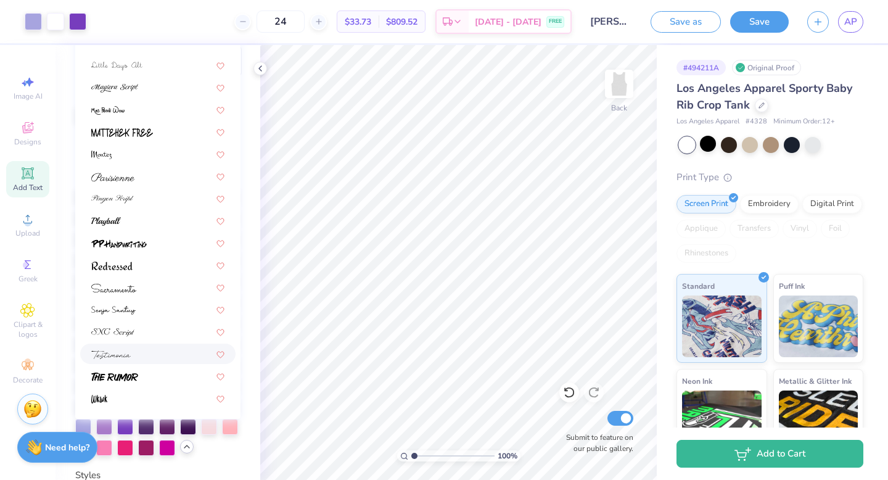
click at [152, 359] on div at bounding box center [157, 353] width 133 height 13
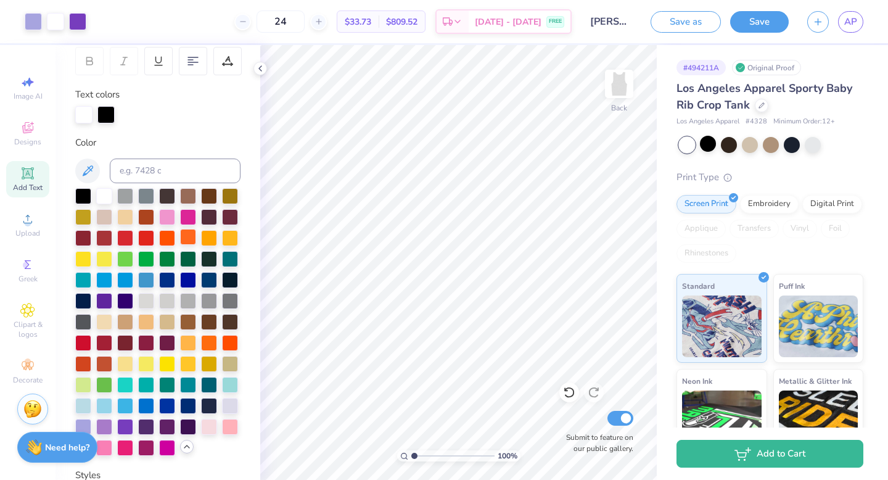
scroll to position [0, 0]
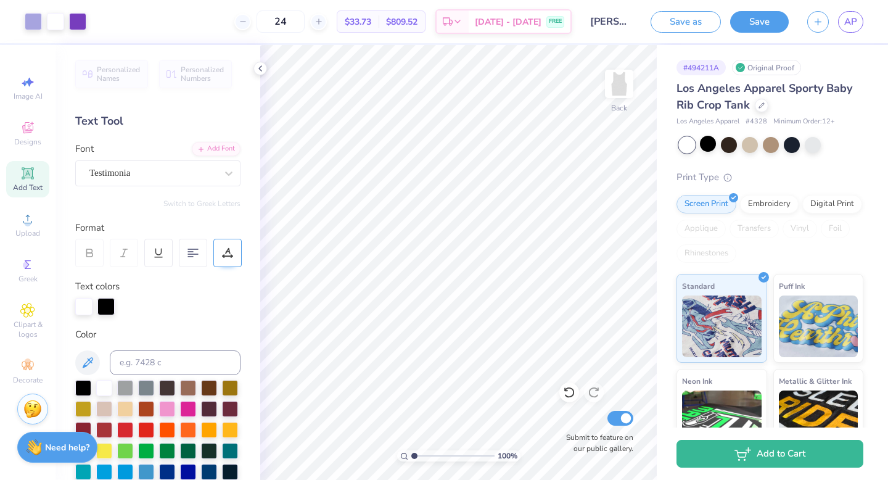
drag, startPoint x: 14, startPoint y: 178, endPoint x: 231, endPoint y: 260, distance: 231.8
click at [15, 178] on div "Add Text" at bounding box center [27, 179] width 43 height 36
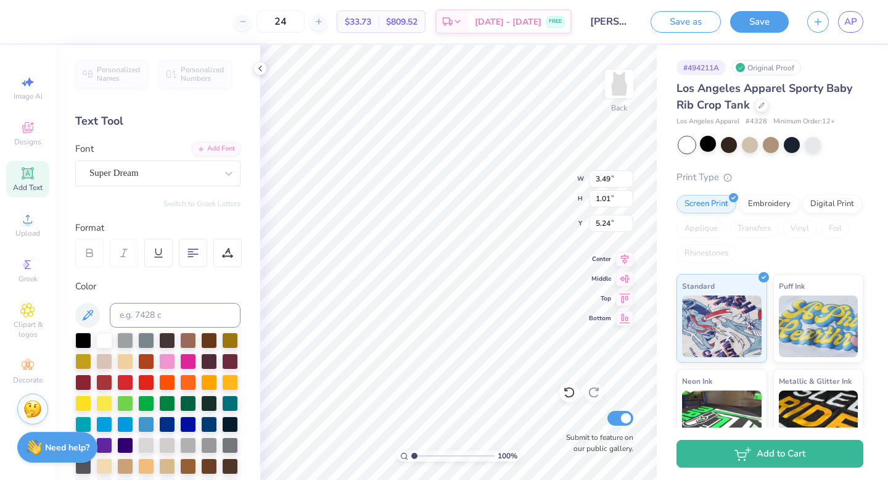
scroll to position [0, 4]
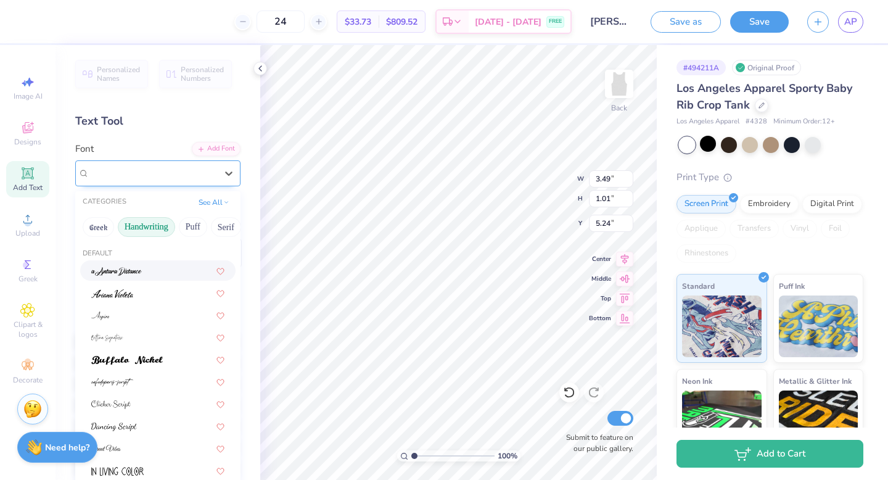
click at [168, 180] on div "Super Dream" at bounding box center [153, 172] width 130 height 19
click at [144, 221] on button "Handwriting" at bounding box center [146, 227] width 57 height 20
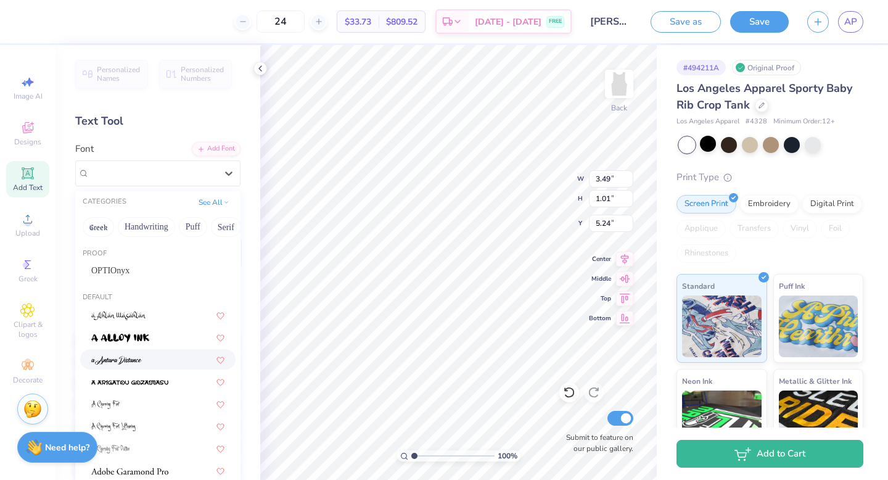
scroll to position [161, 0]
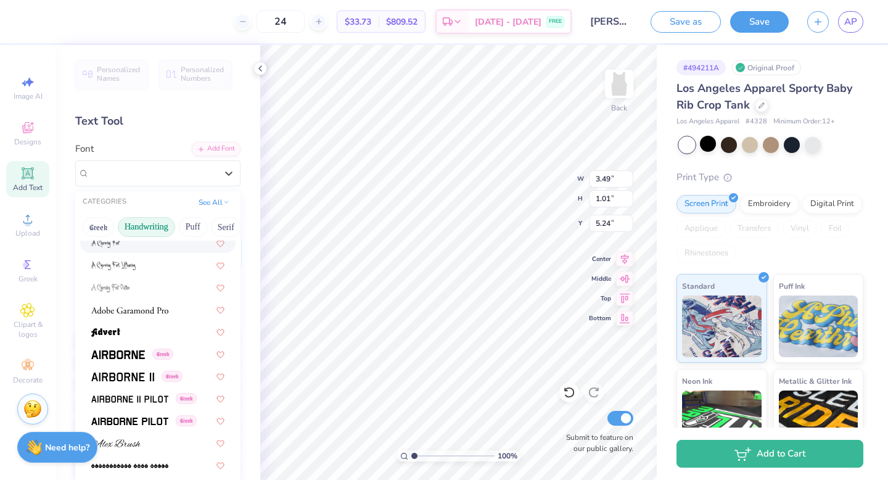
click at [125, 227] on button "Handwriting" at bounding box center [146, 227] width 57 height 20
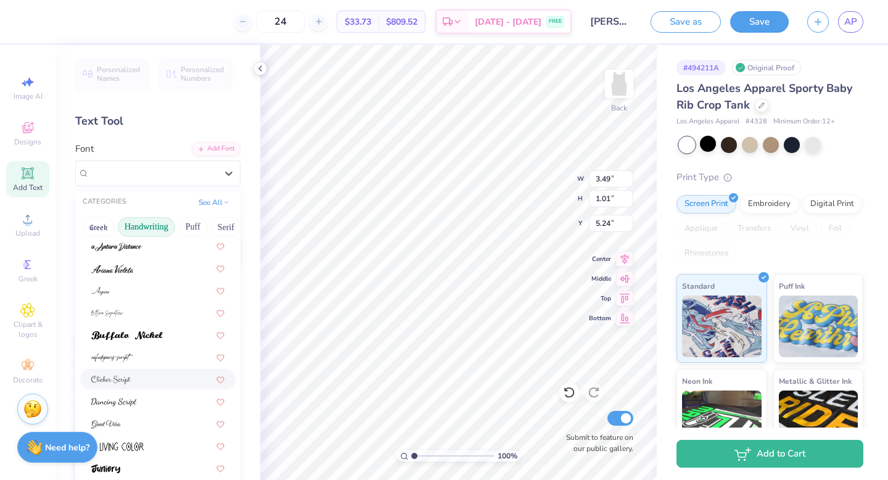
scroll to position [28, 0]
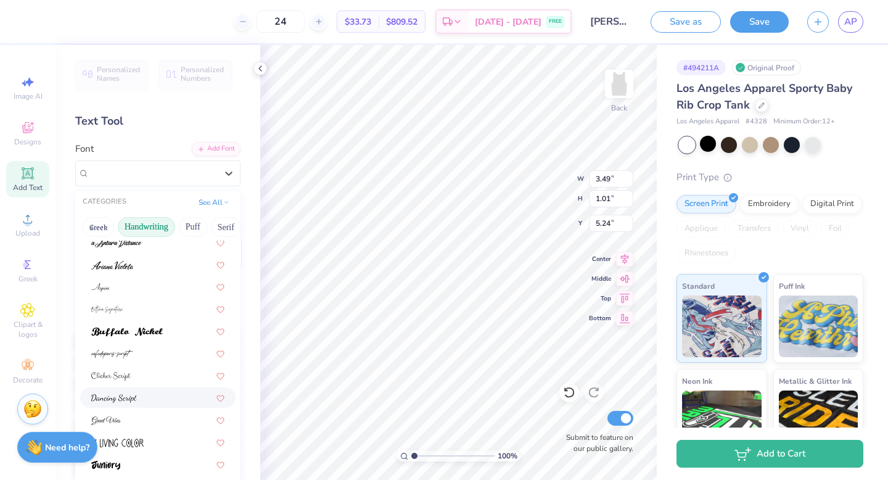
click at [149, 387] on div at bounding box center [157, 397] width 155 height 20
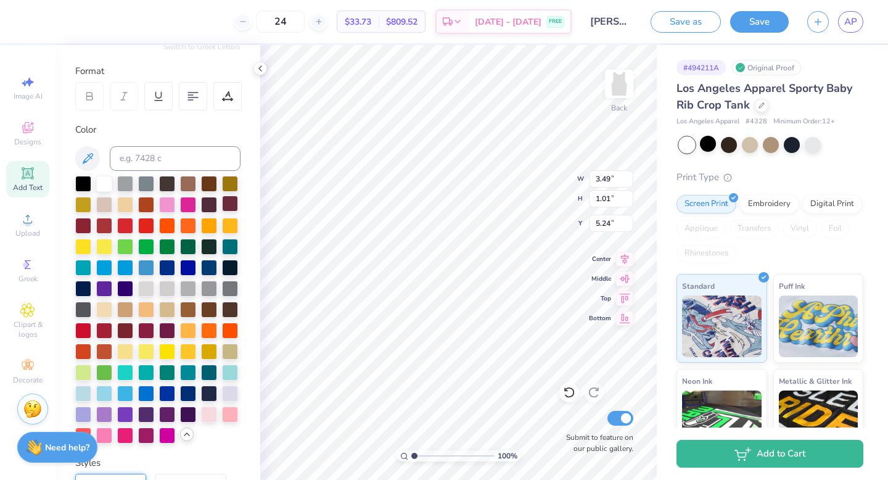
scroll to position [178, 0]
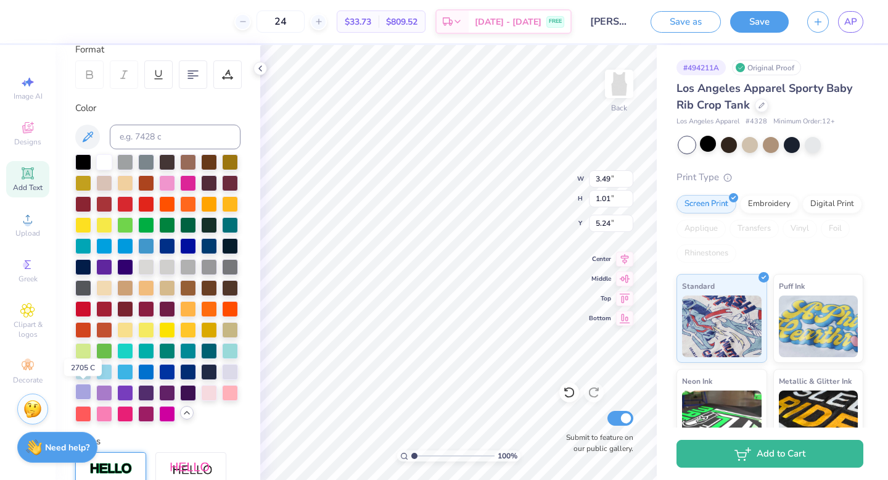
click at [87, 392] on div at bounding box center [83, 392] width 16 height 16
click at [127, 394] on div at bounding box center [125, 392] width 16 height 16
click at [719, 137] on div at bounding box center [771, 145] width 184 height 16
click at [710, 138] on div at bounding box center [708, 144] width 16 height 16
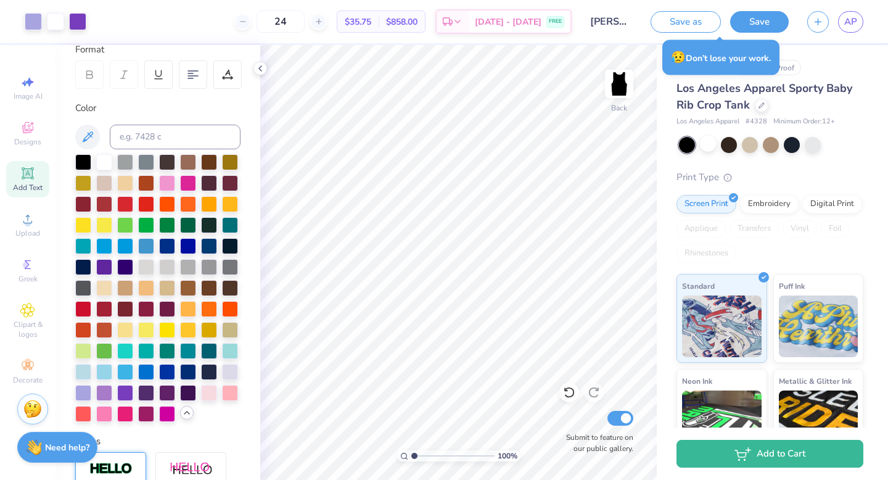
click at [757, 34] on div "Save as Save AP" at bounding box center [770, 21] width 238 height 43
click at [748, 28] on button "Save" at bounding box center [760, 20] width 59 height 22
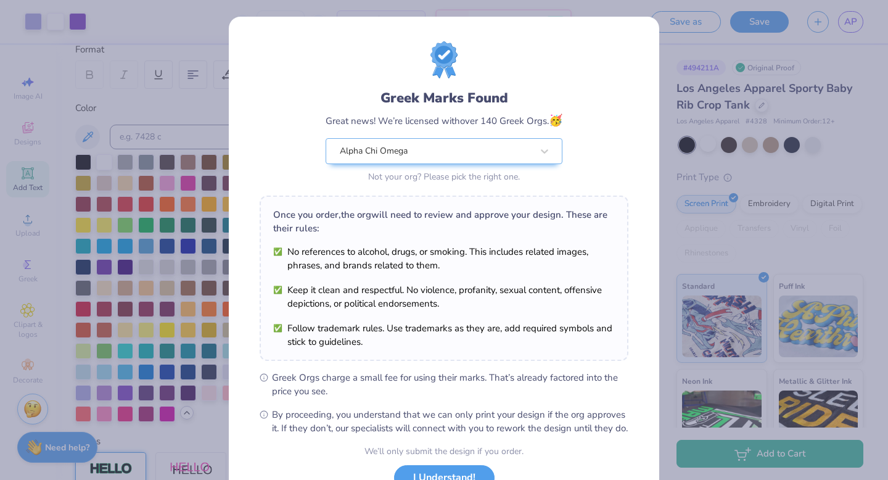
scroll to position [97, 0]
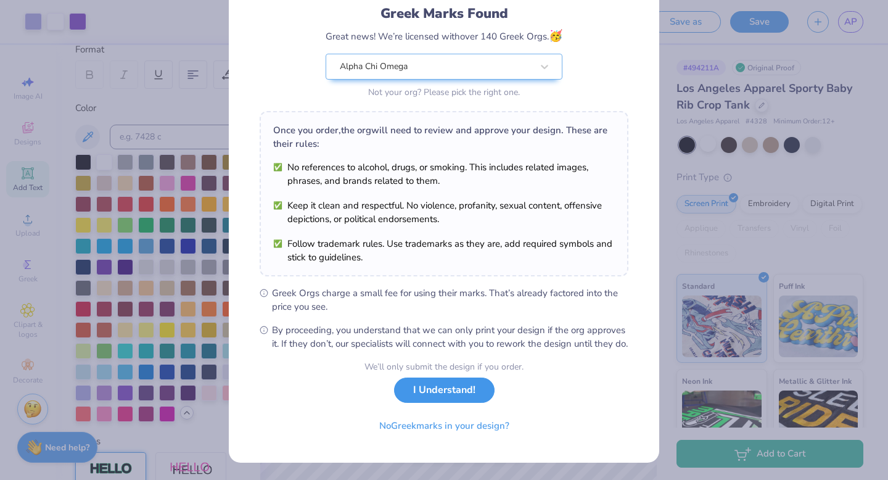
click at [447, 393] on button "I Understand!" at bounding box center [444, 390] width 101 height 25
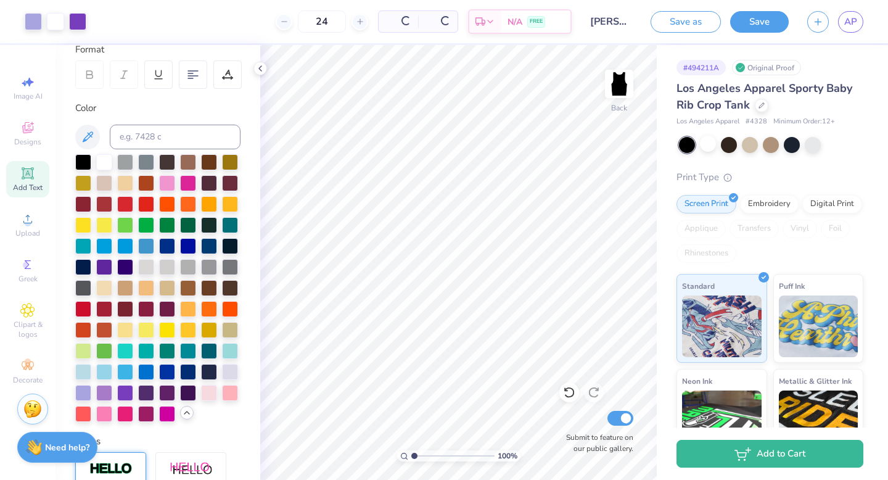
scroll to position [0, 0]
click at [842, 22] on link "AP" at bounding box center [850, 22] width 25 height 22
